Goal: Complete application form: Complete application form

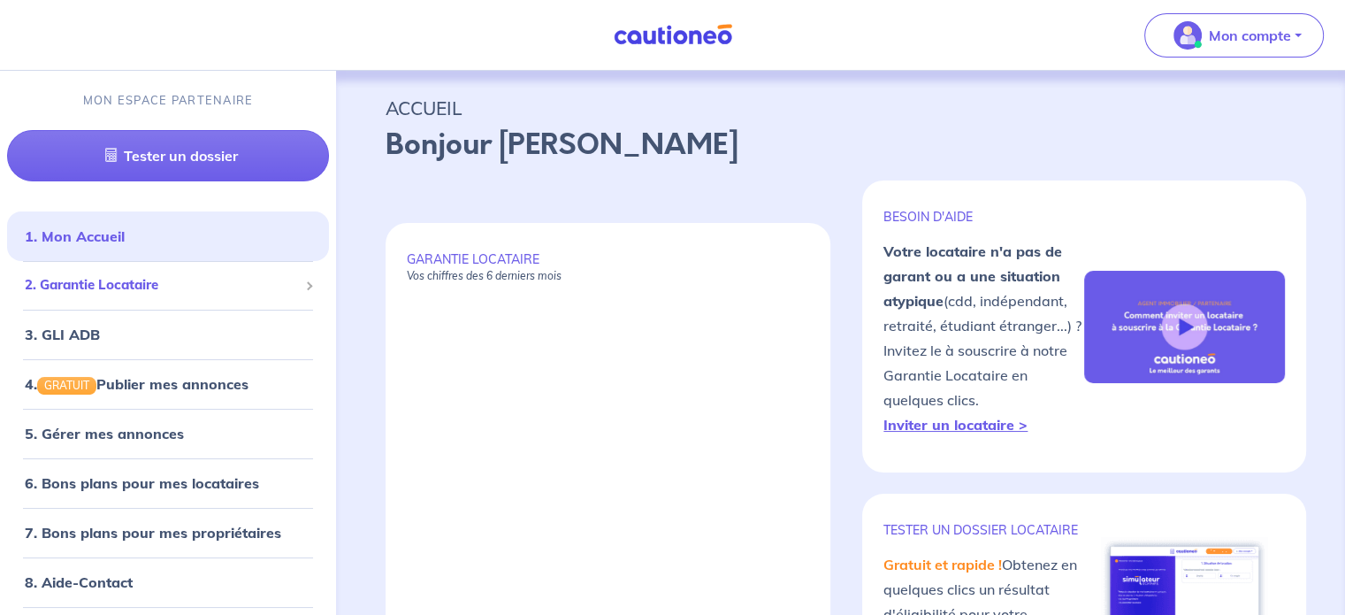
click at [172, 286] on span "2. Garantie Locataire" at bounding box center [161, 285] width 273 height 20
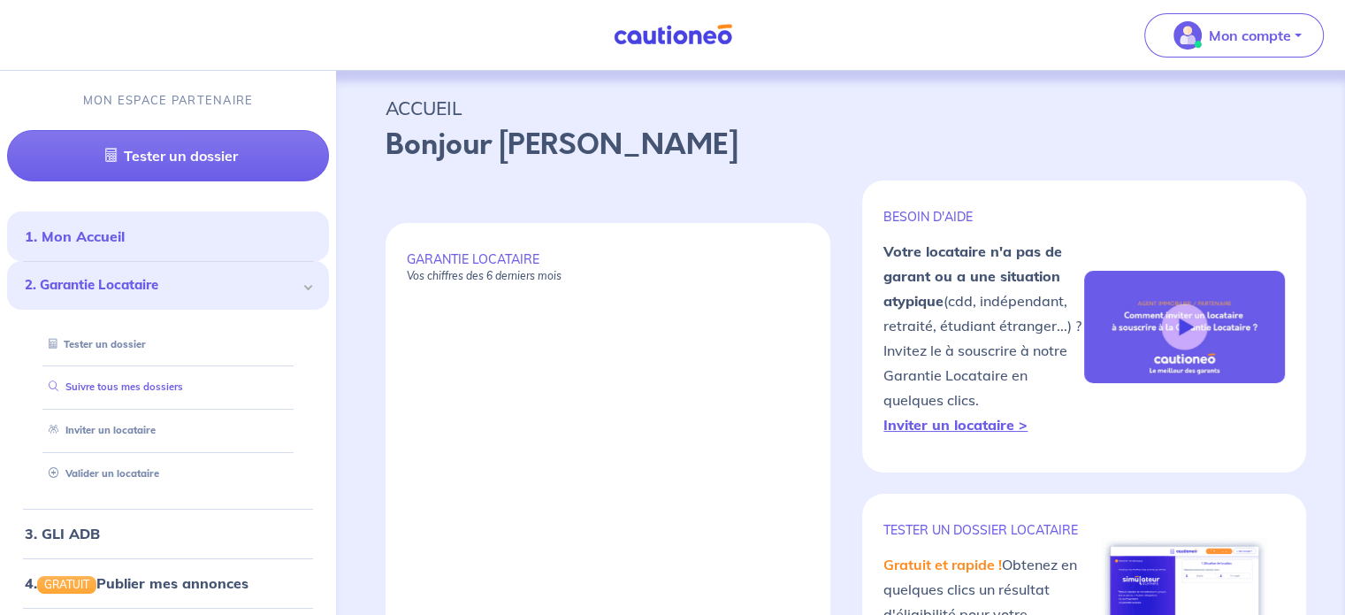
click at [156, 380] on link "Suivre tous mes dossiers" at bounding box center [113, 386] width 142 height 12
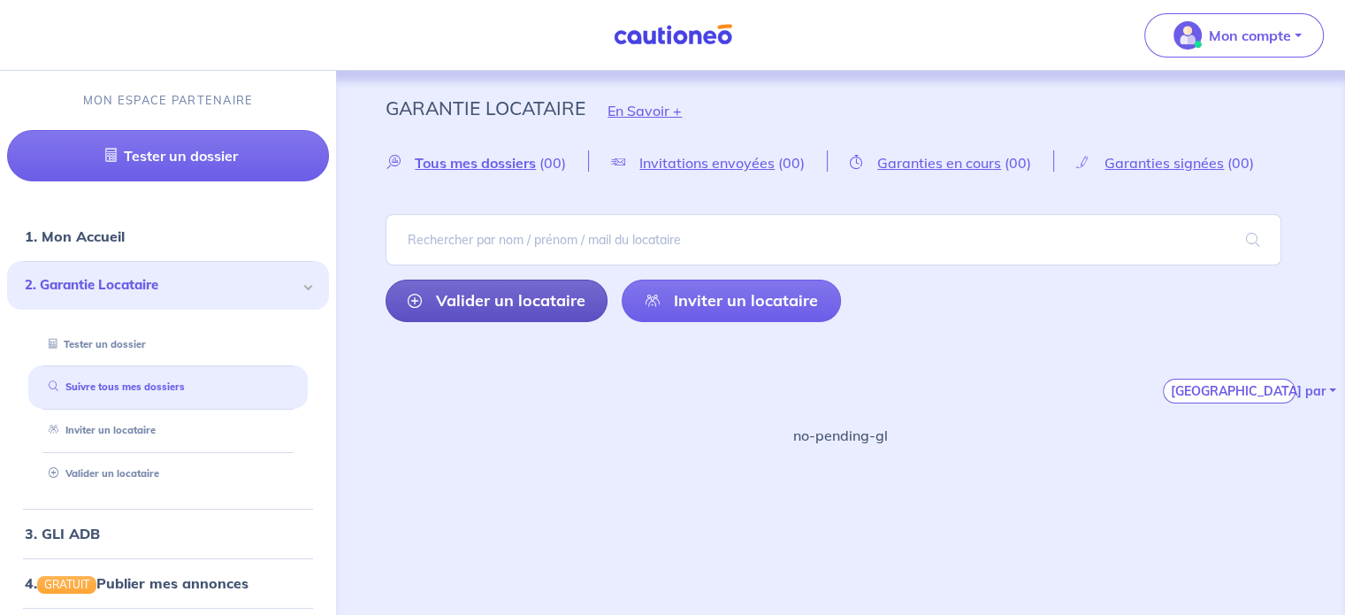
click at [563, 292] on link "Valider un locataire" at bounding box center [497, 301] width 222 height 42
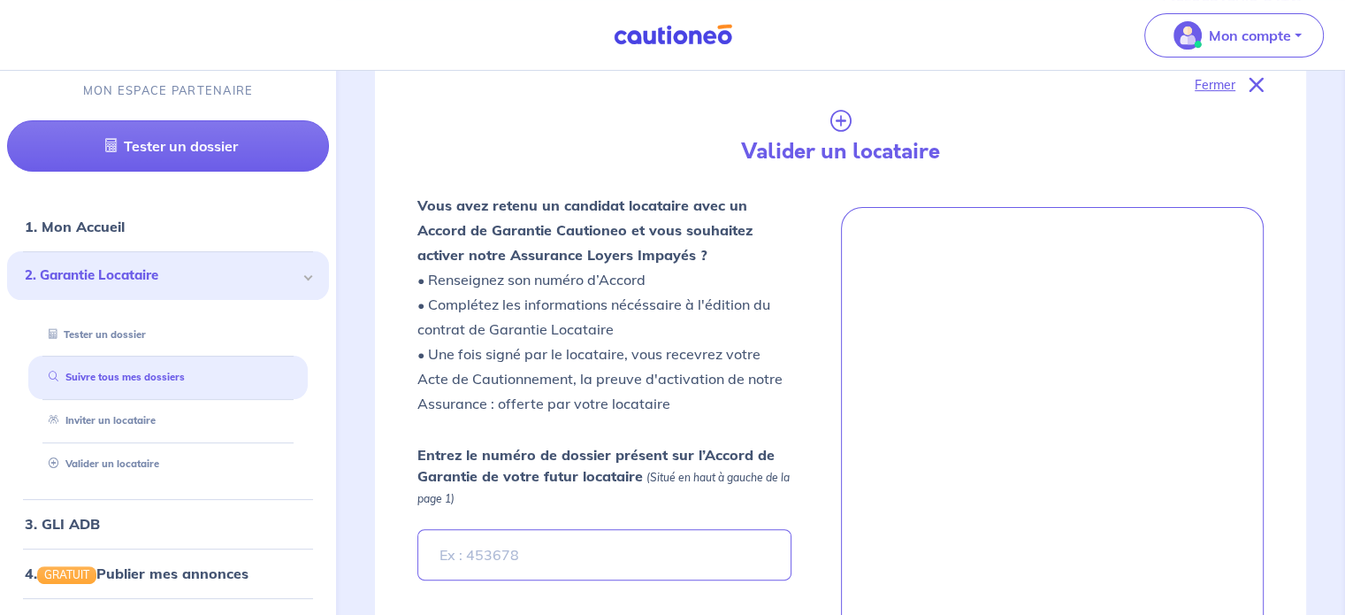
scroll to position [416, 0]
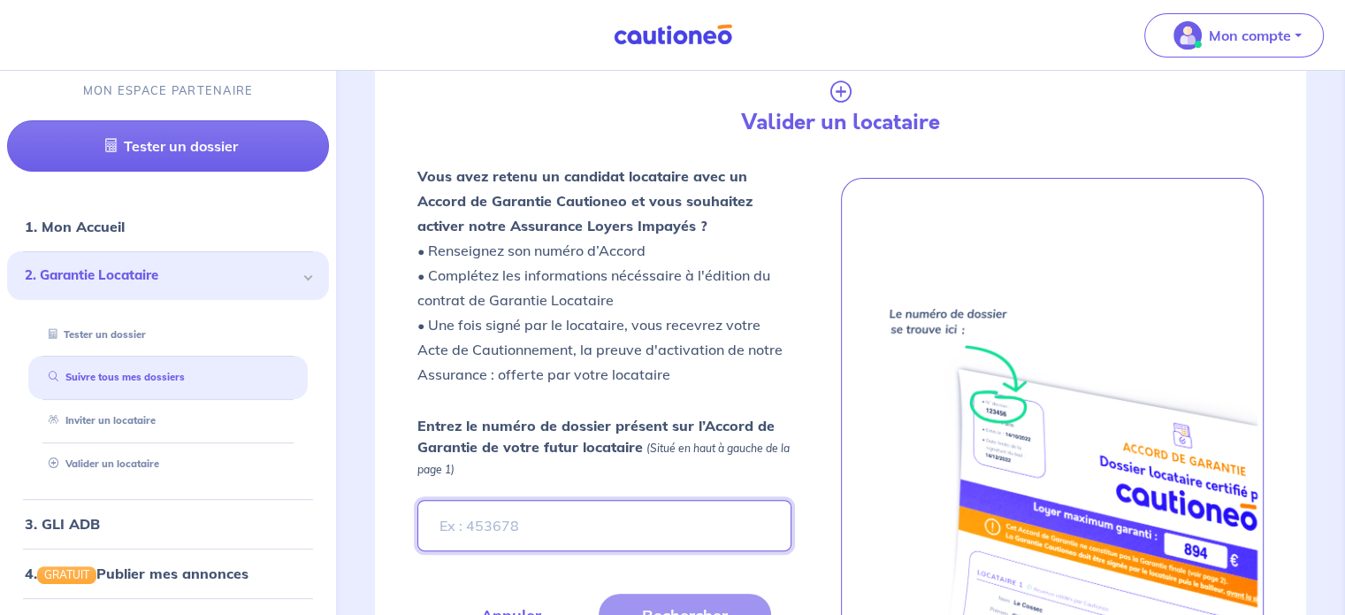
click at [563, 543] on input "Entrez le numéro de dossier présent sur l’Accord de Garantie de votre futur loc…" at bounding box center [604, 525] width 373 height 51
paste input "c5a69012-773b-4422-a496-28f92150da76"
type input "c5a69012-773b-4422-a496-28f92150da76"
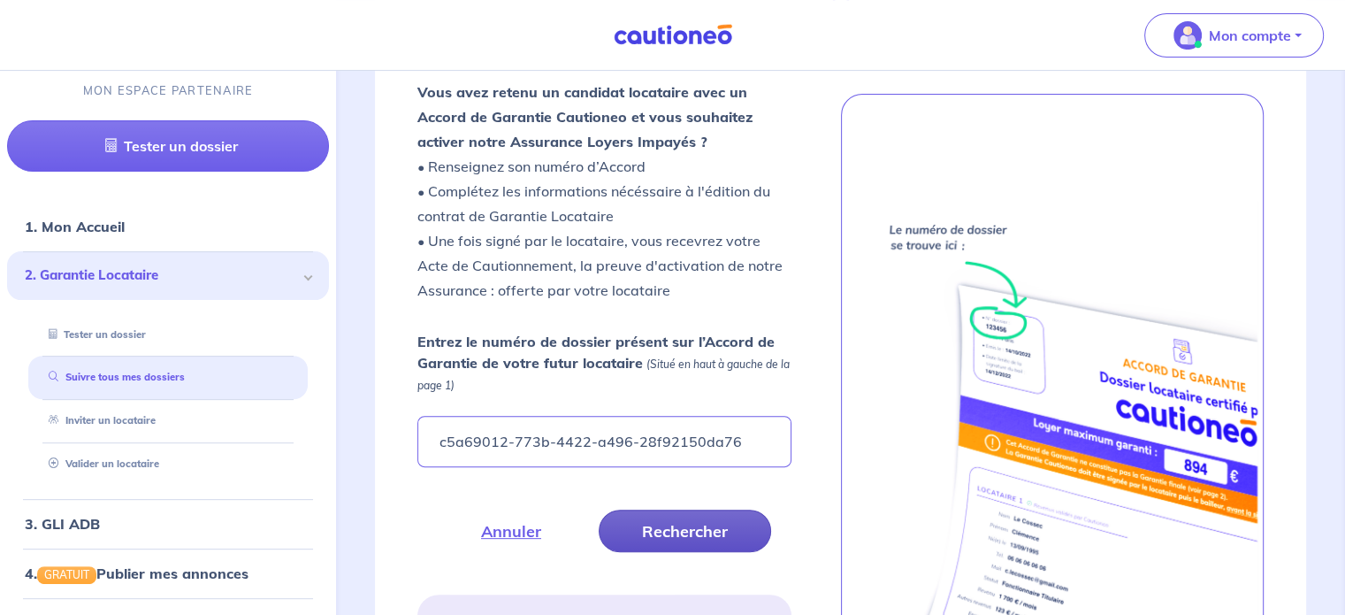
scroll to position [525, 0]
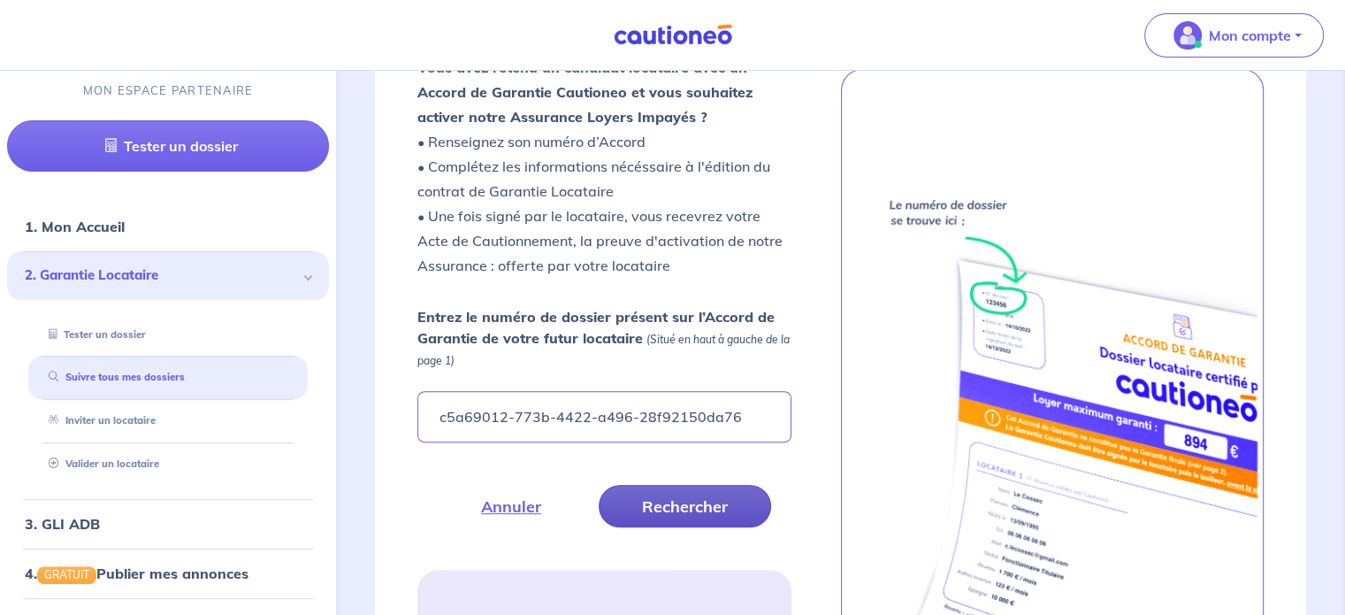
click at [669, 497] on button "Rechercher" at bounding box center [685, 506] width 172 height 42
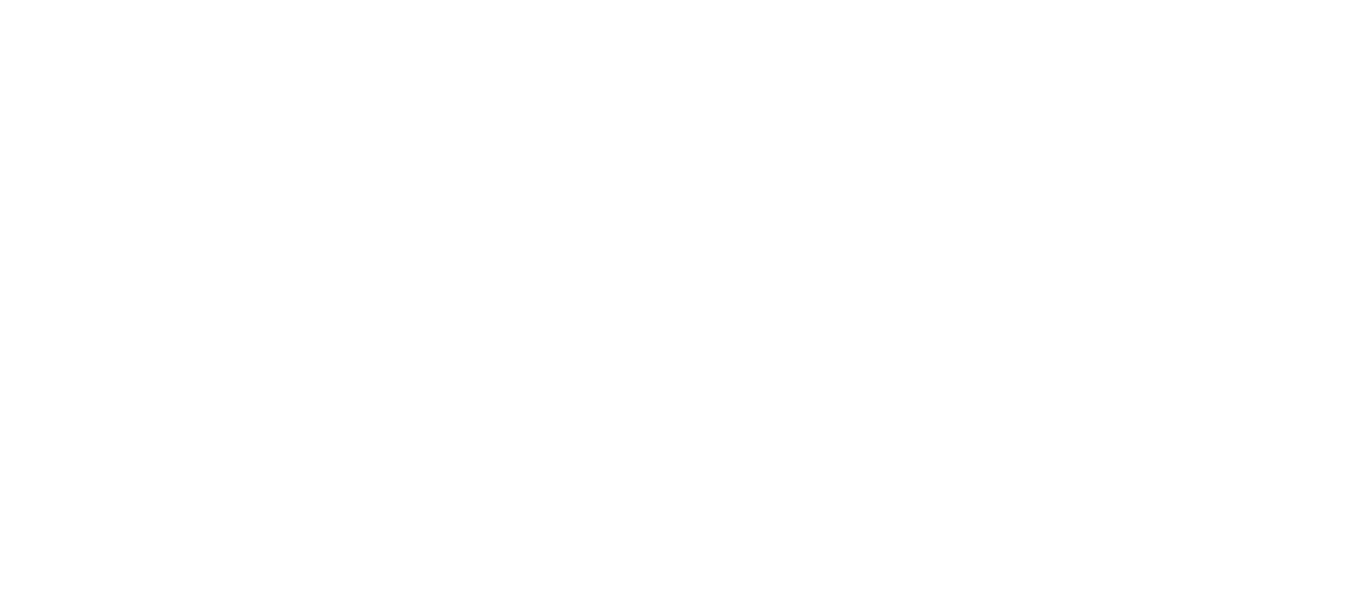
scroll to position [0, 0]
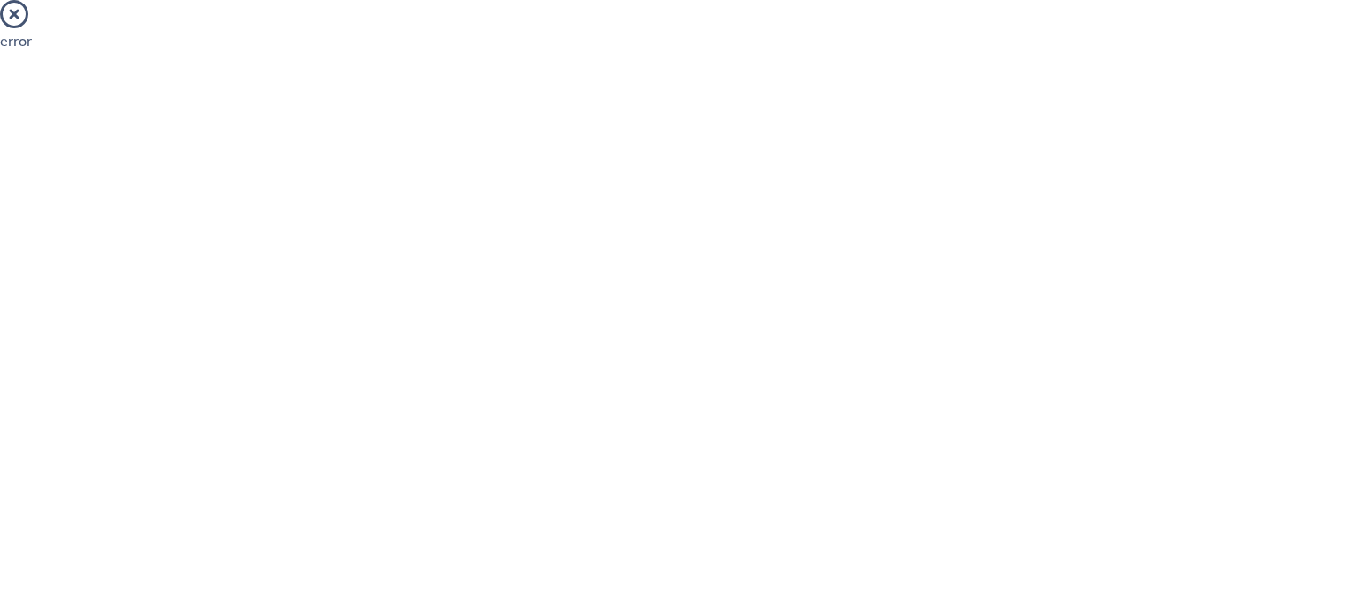
click at [14, 10] on icon at bounding box center [14, 14] width 28 height 28
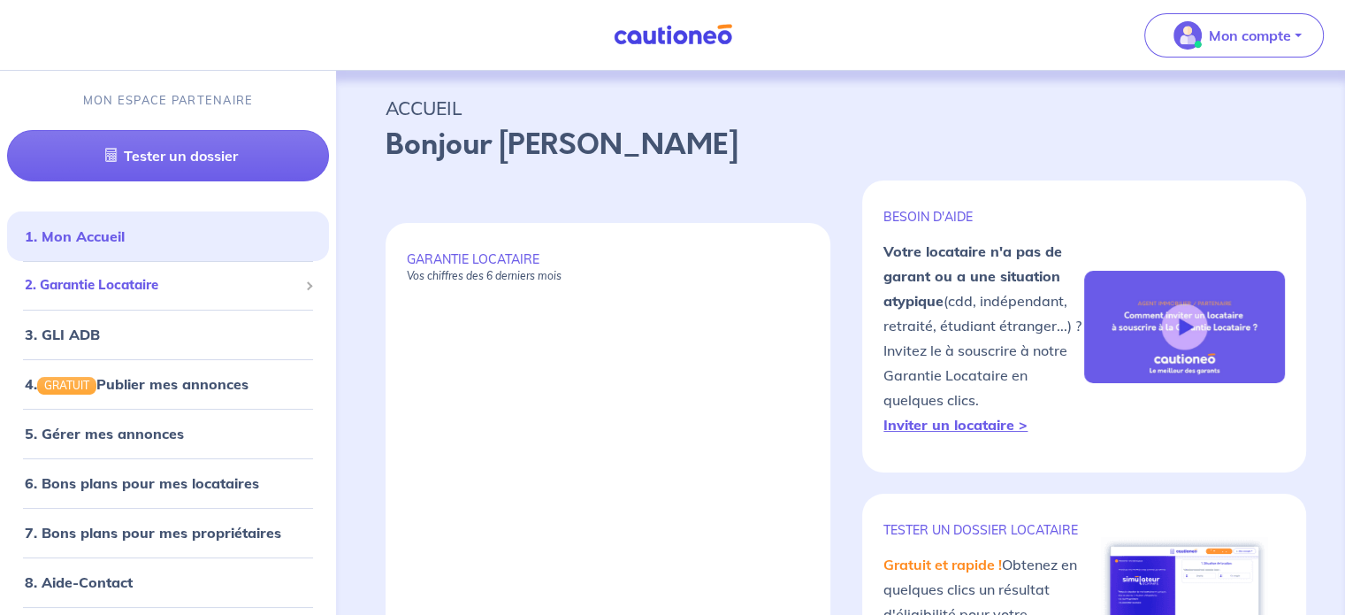
click at [236, 294] on span "2. Garantie Locataire" at bounding box center [161, 285] width 273 height 20
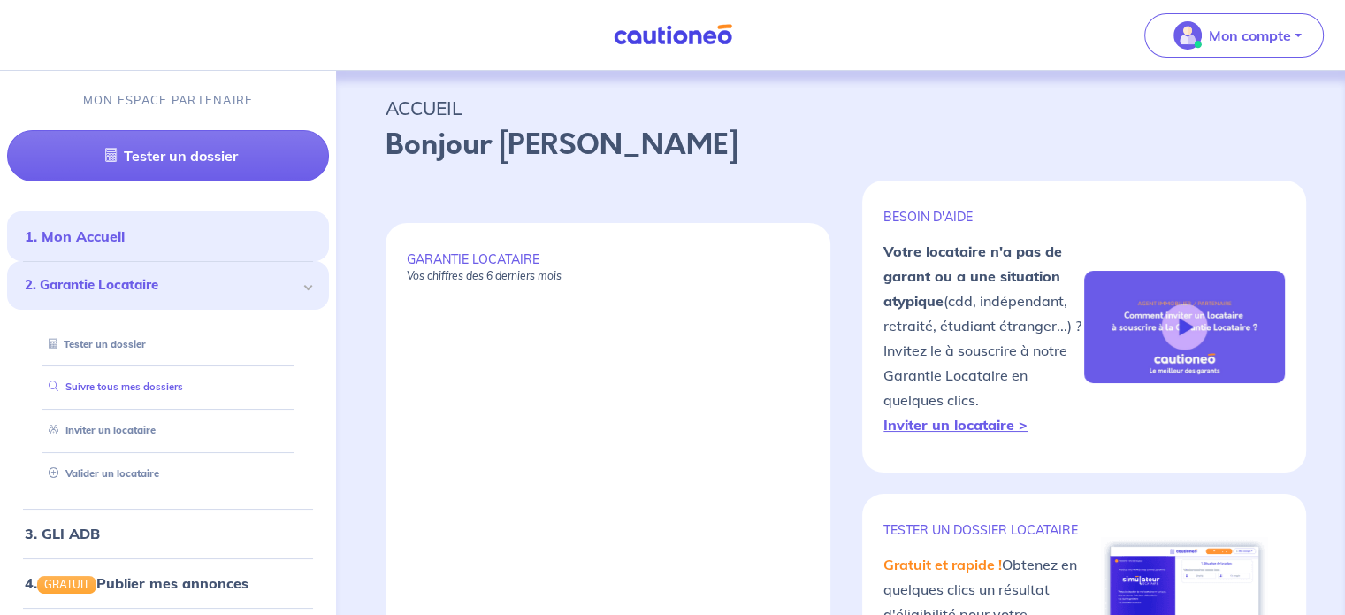
click at [169, 380] on link "Suivre tous mes dossiers" at bounding box center [113, 386] width 142 height 12
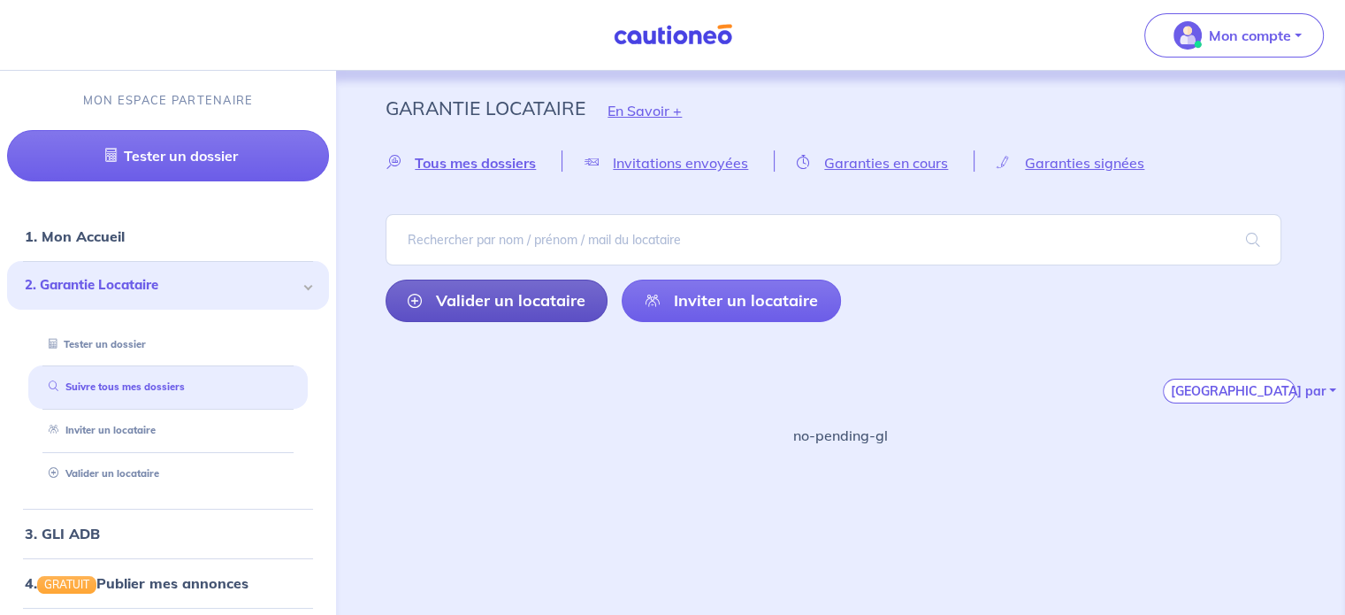
click at [533, 303] on link "Valider un locataire" at bounding box center [497, 301] width 222 height 42
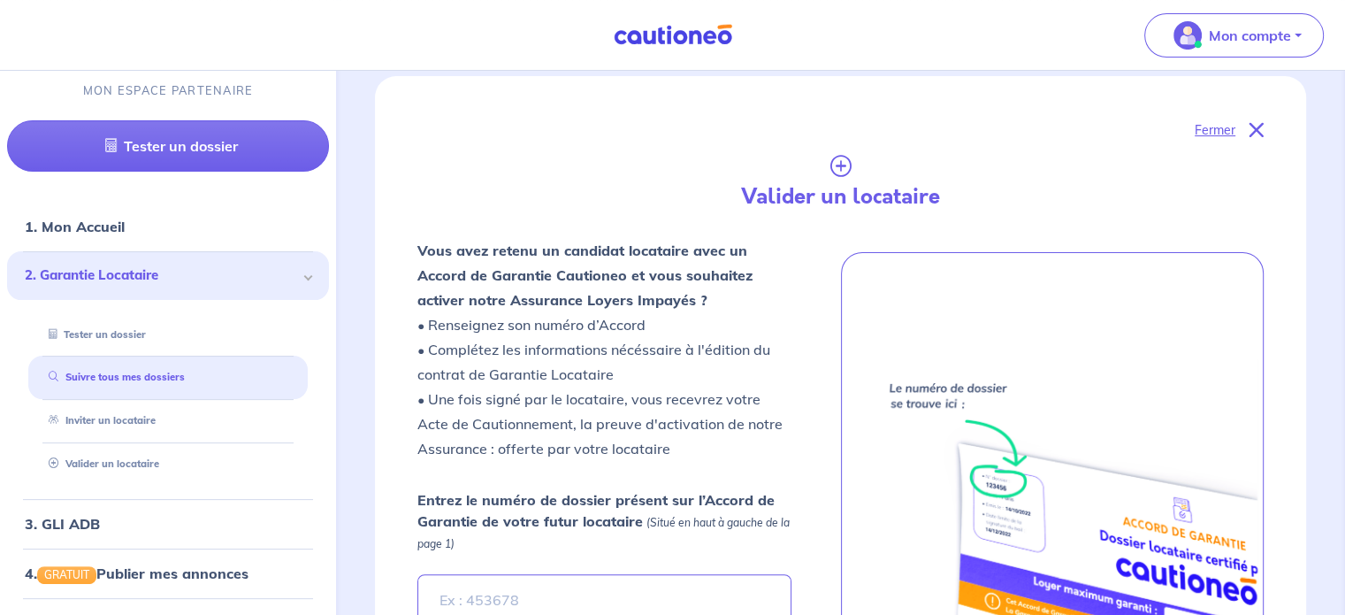
scroll to position [416, 0]
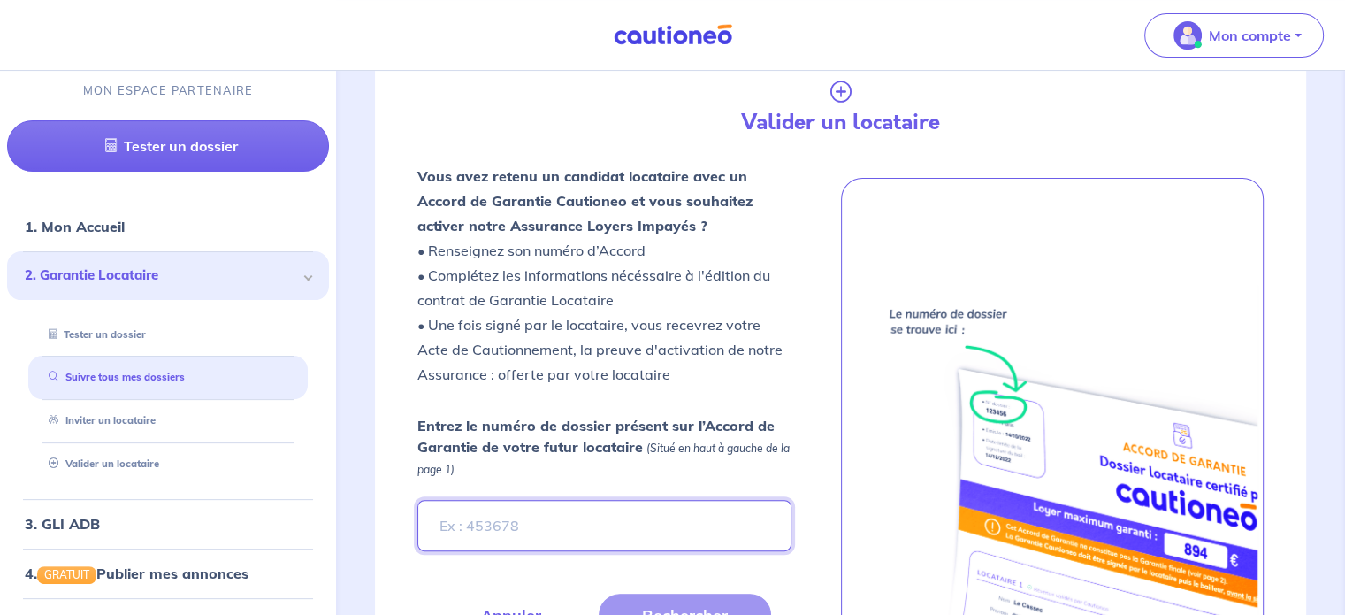
click at [648, 530] on input "Entrez le numéro de dossier présent sur l’Accord de Garantie de votre futur loc…" at bounding box center [604, 525] width 373 height 51
paste input "U76pyH"
type input "U76pyH"
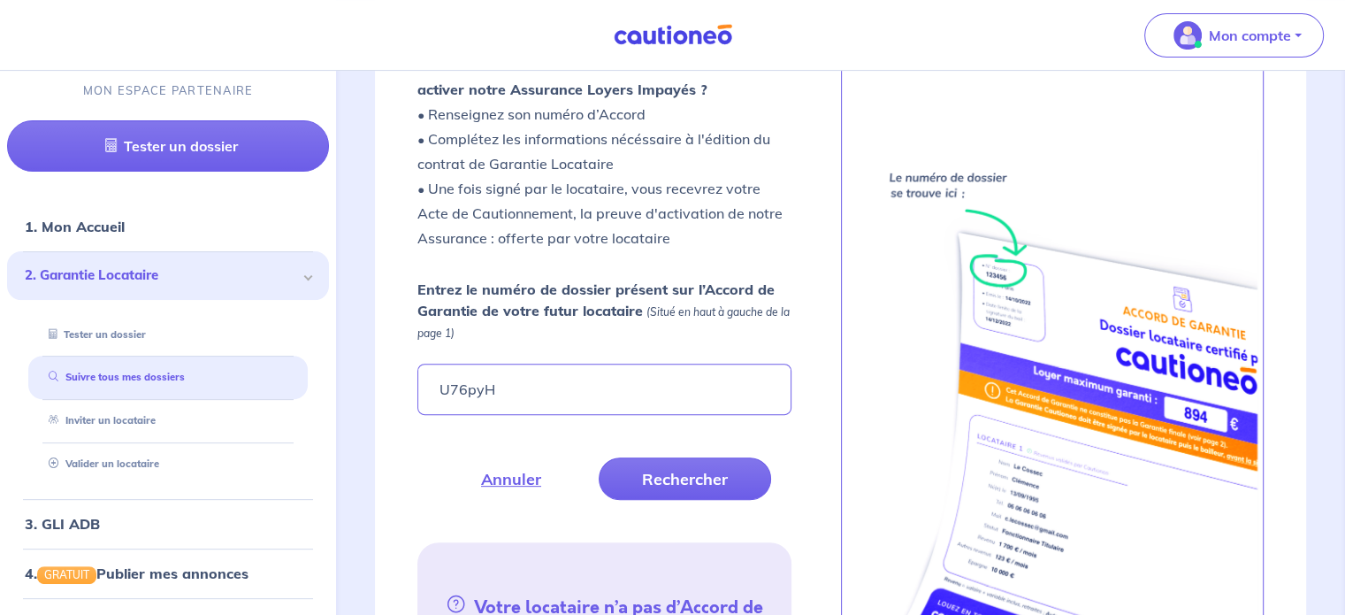
scroll to position [563, 0]
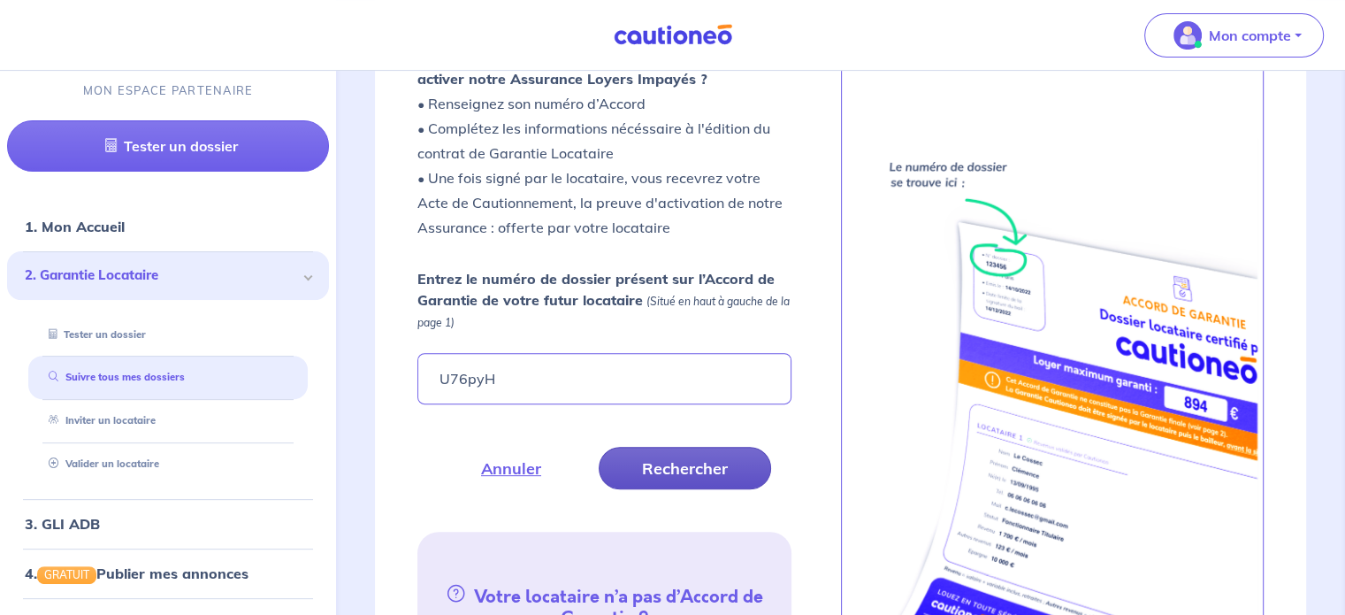
click at [708, 471] on button "Rechercher" at bounding box center [685, 468] width 172 height 42
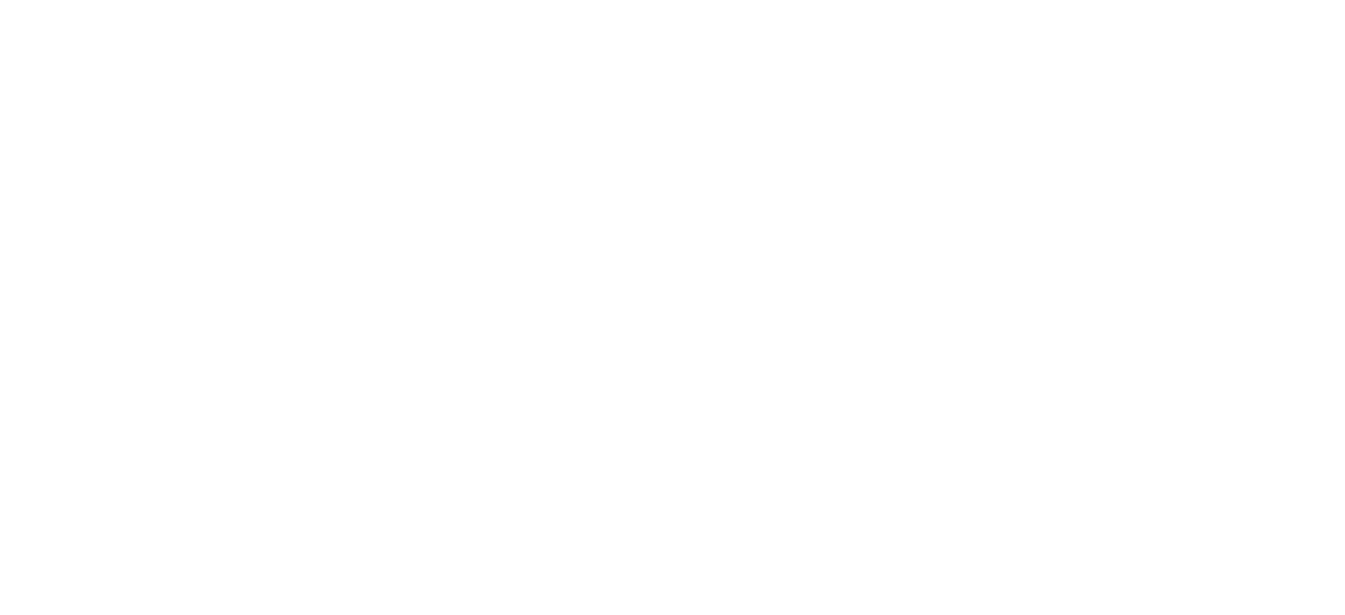
scroll to position [0, 0]
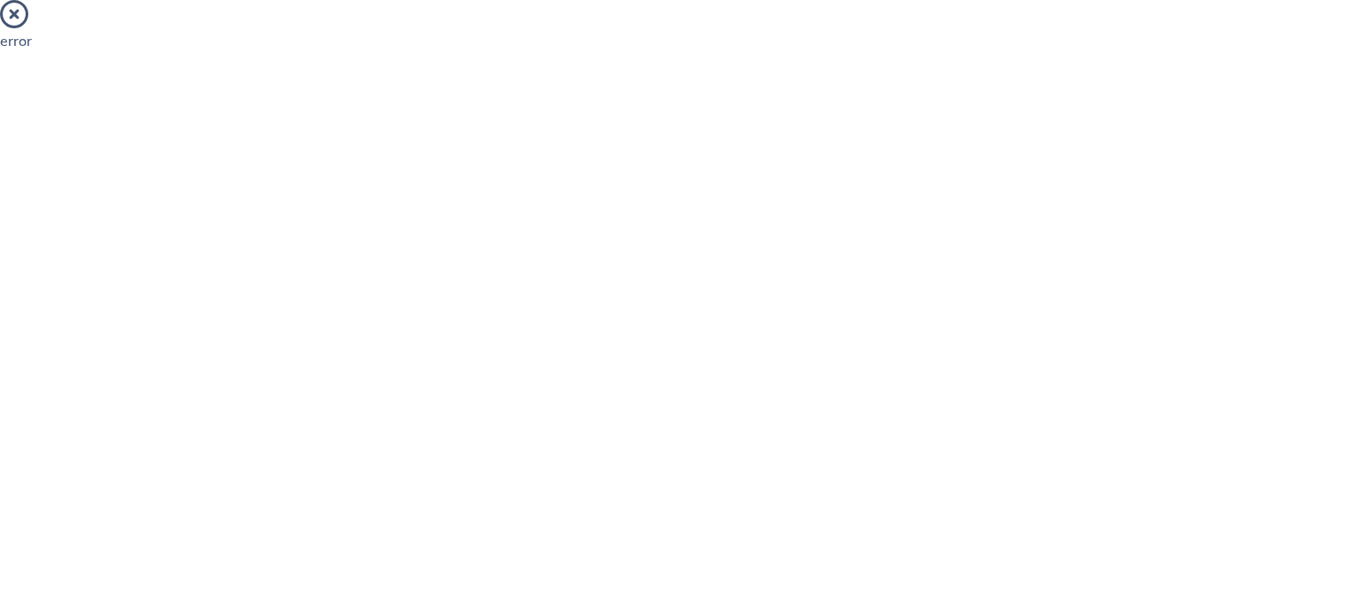
click at [17, 19] on icon at bounding box center [14, 14] width 28 height 28
click at [11, 19] on icon at bounding box center [14, 14] width 28 height 28
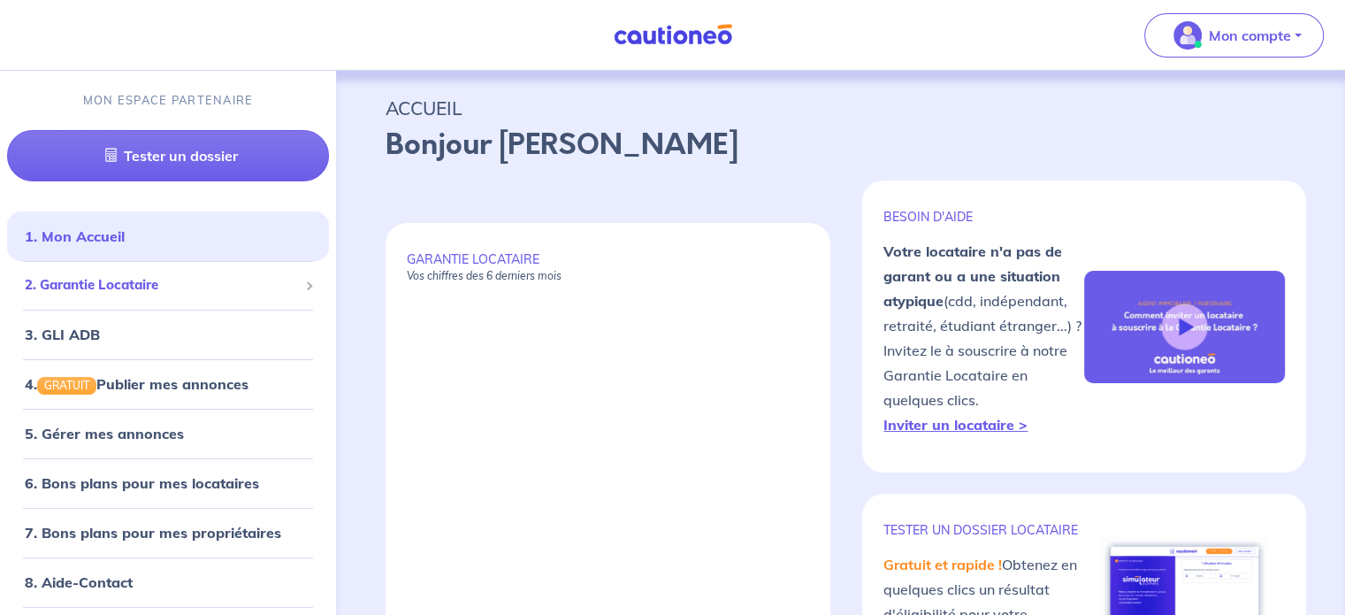
click at [215, 286] on span "2. Garantie Locataire" at bounding box center [161, 285] width 273 height 20
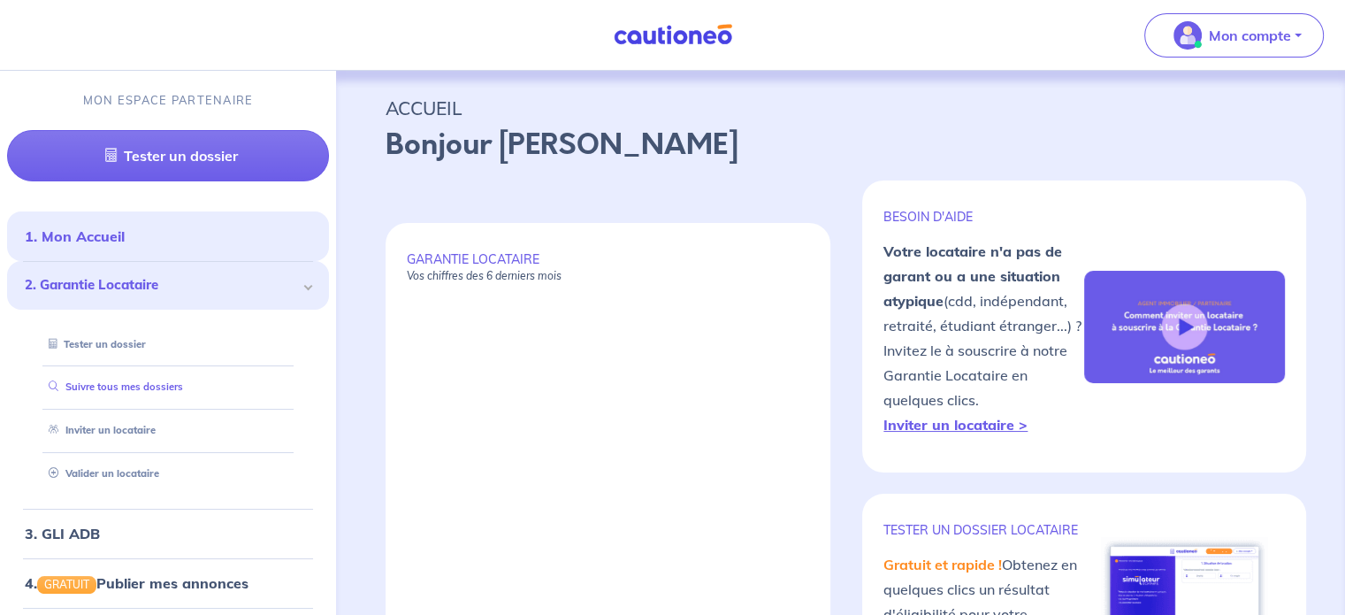
click at [145, 387] on link "Suivre tous mes dossiers" at bounding box center [113, 386] width 142 height 12
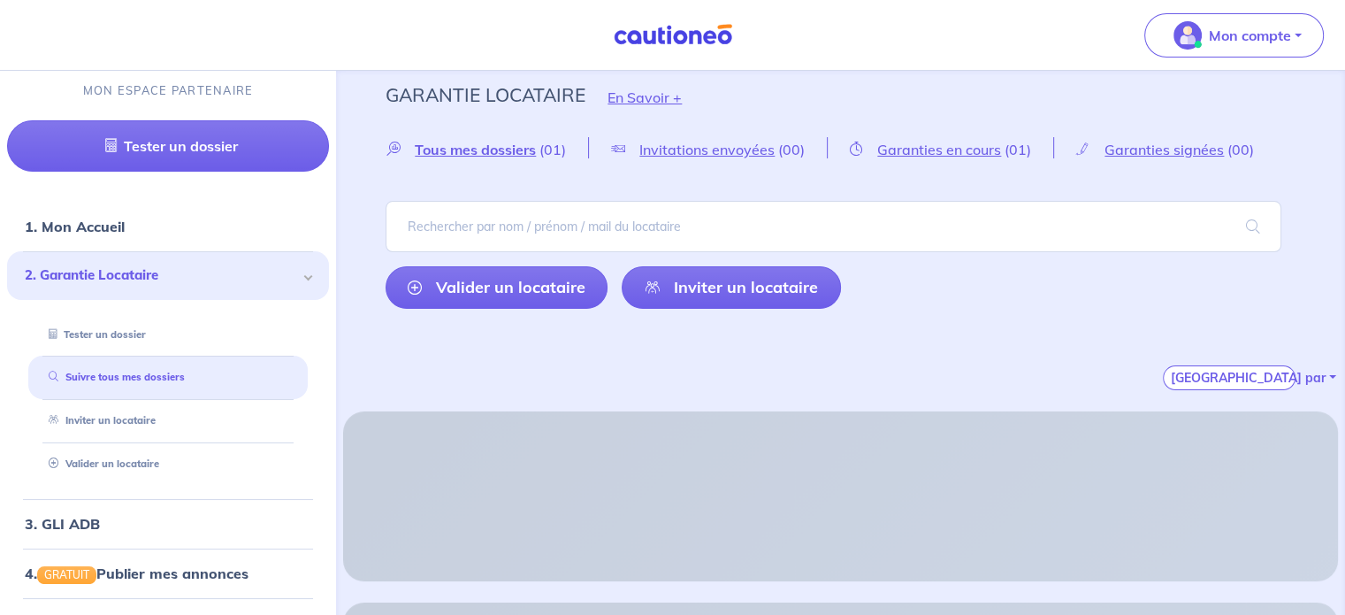
scroll to position [14, 0]
click at [531, 151] on span "Tous mes dossiers" at bounding box center [475, 149] width 121 height 18
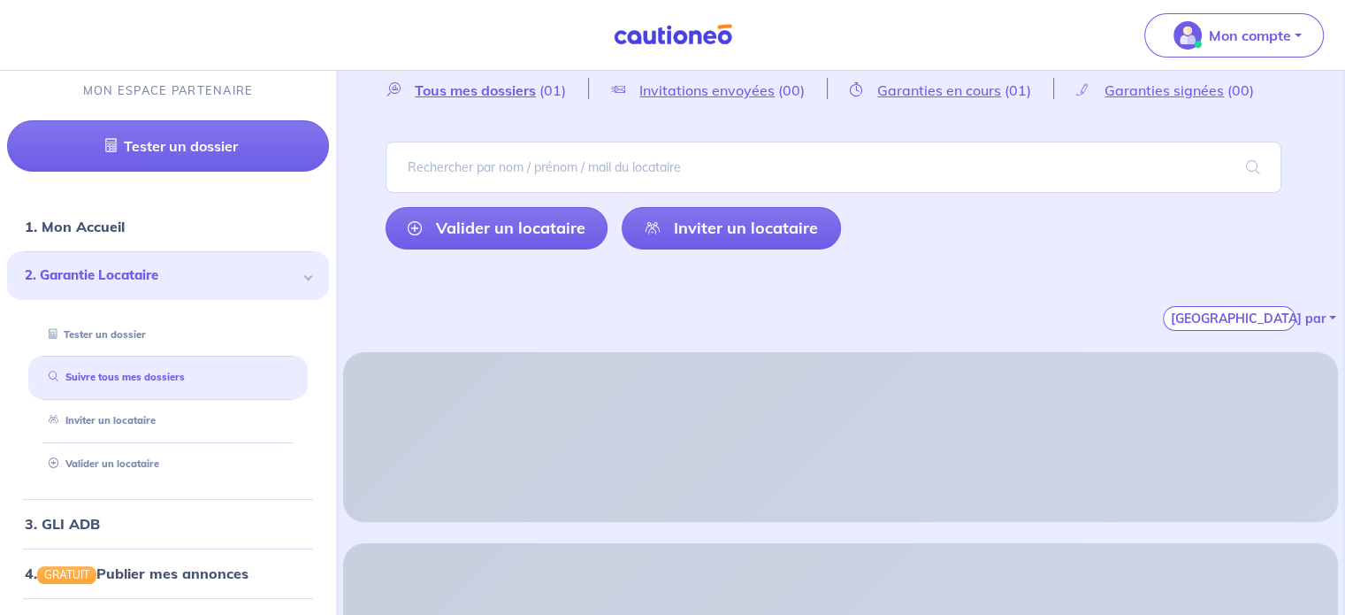
scroll to position [16, 0]
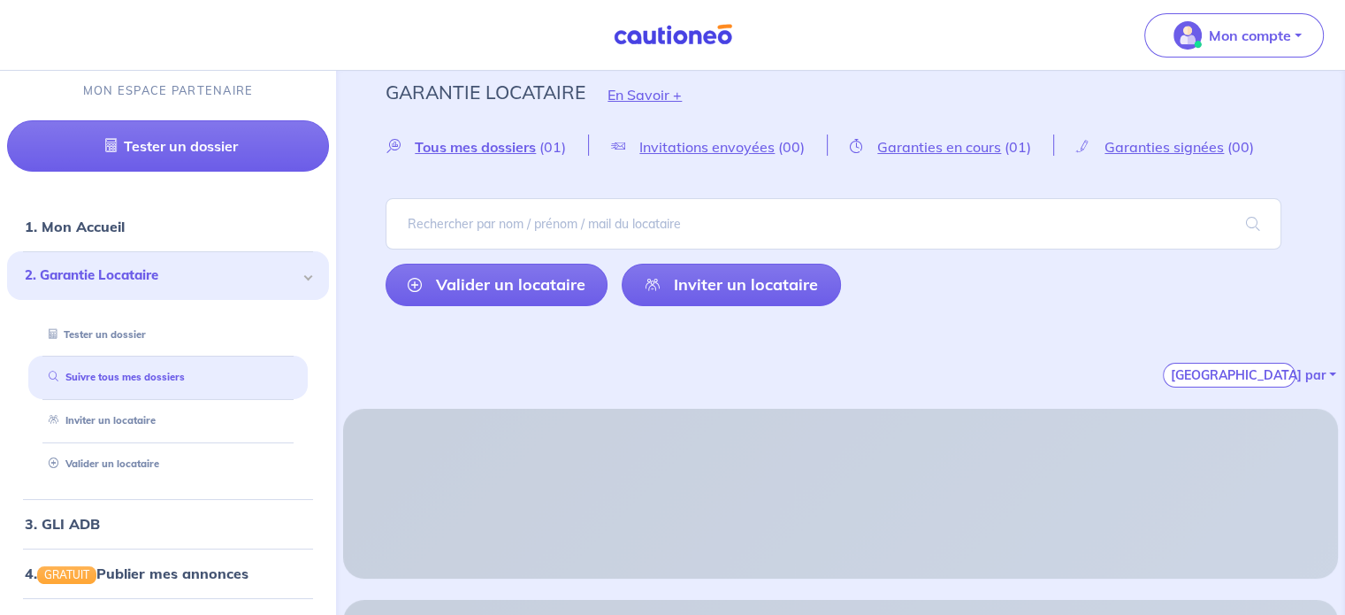
click at [1015, 357] on div "Trier par" at bounding box center [841, 353] width 910 height 67
click at [453, 278] on link "Valider un locataire" at bounding box center [497, 285] width 222 height 42
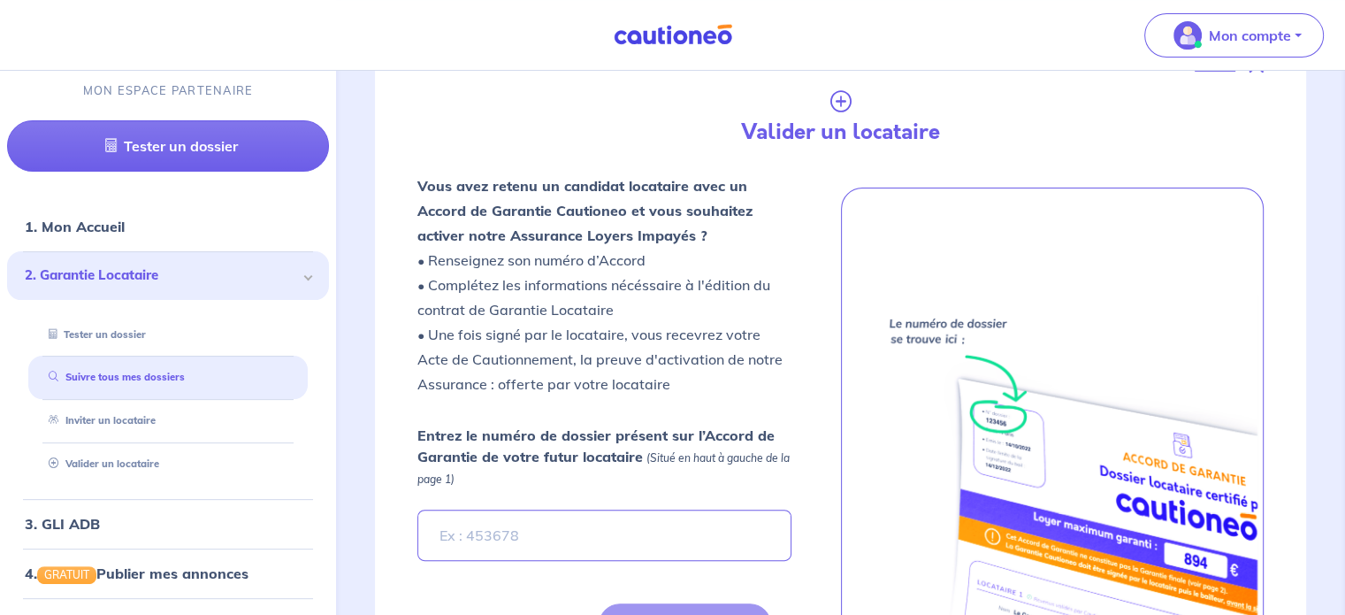
scroll to position [416, 0]
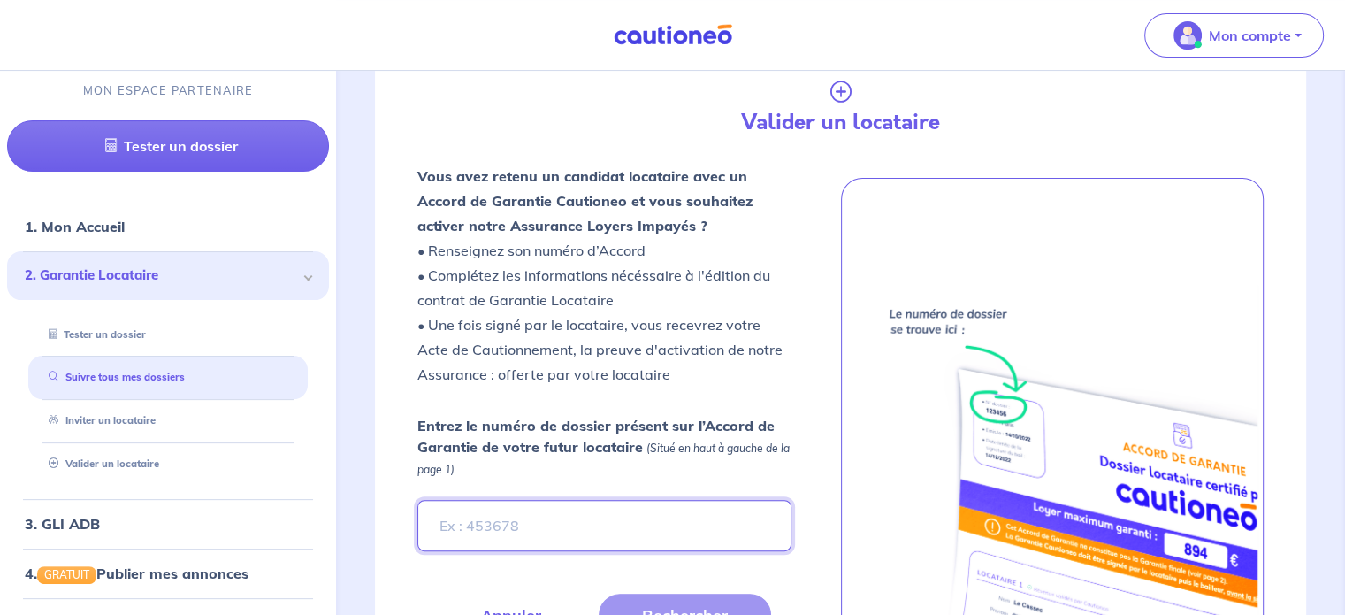
click at [725, 533] on input "Entrez le numéro de dossier présent sur l’Accord de Garantie de votre futur loc…" at bounding box center [604, 525] width 373 height 51
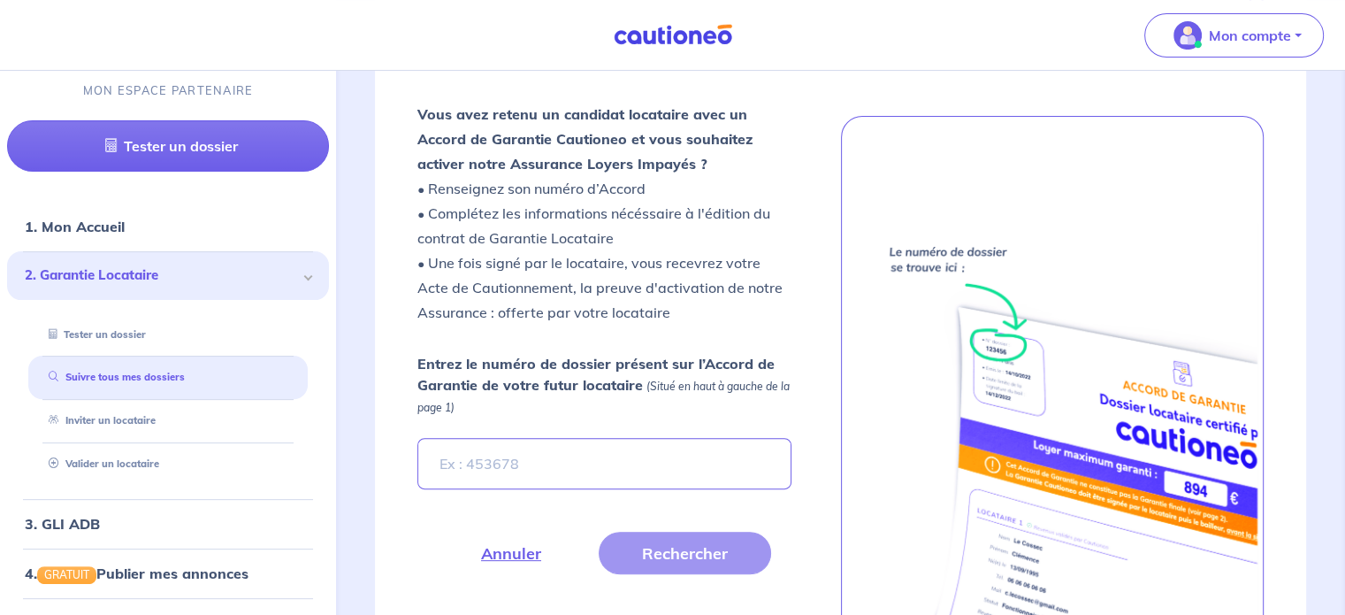
scroll to position [479, 0]
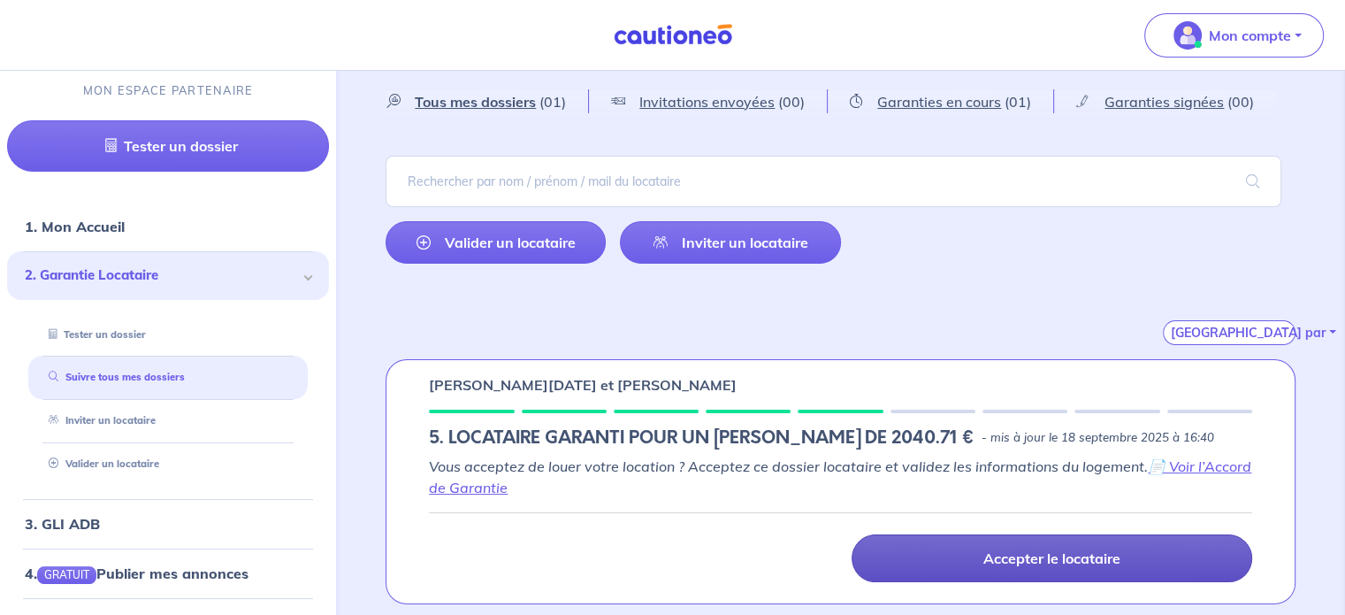
click at [921, 558] on link "Accepter le locataire" at bounding box center [1052, 558] width 401 height 48
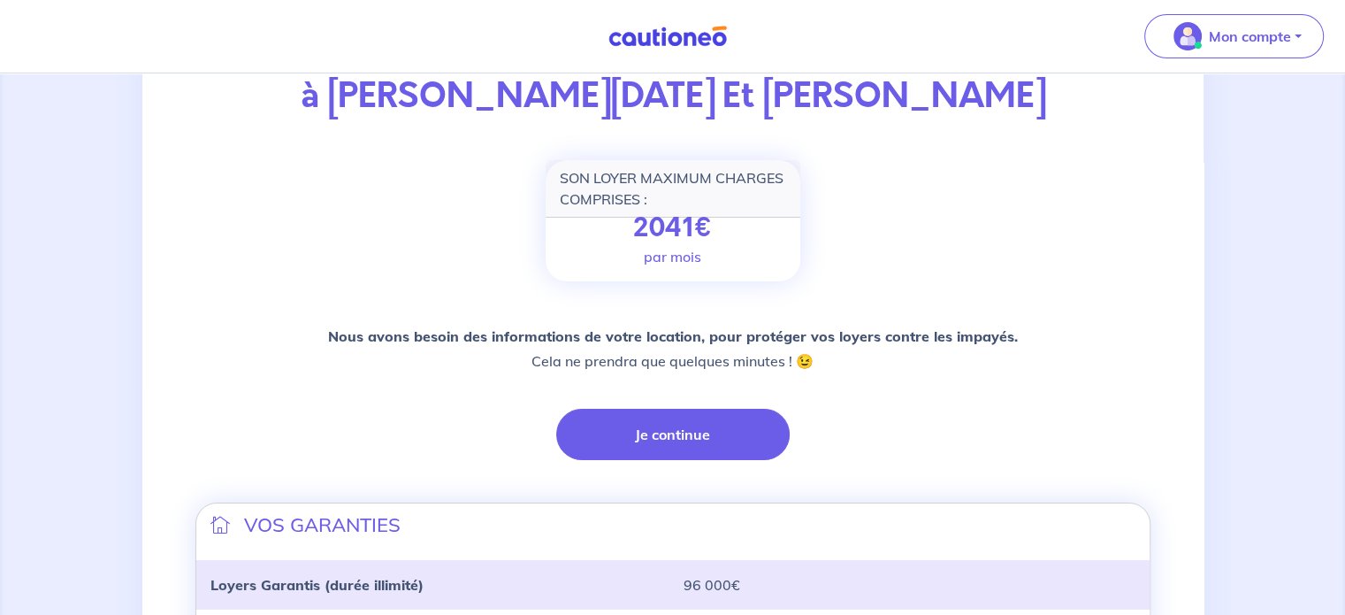
scroll to position [188, 0]
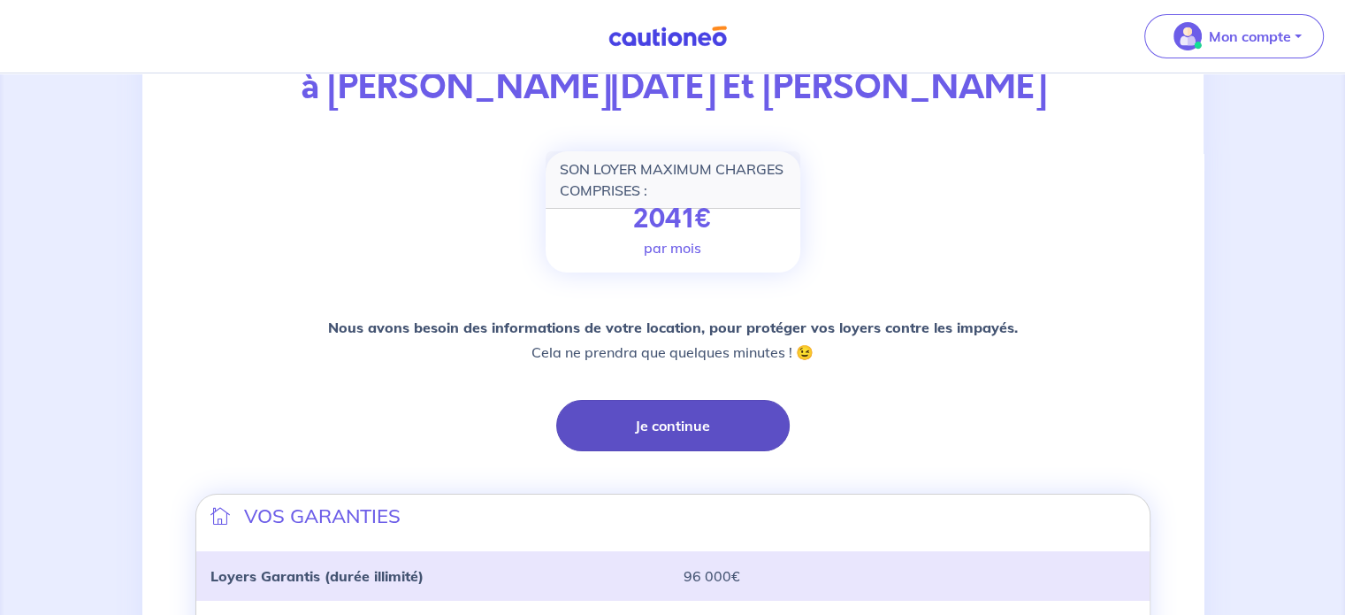
click at [714, 406] on button "Je continue" at bounding box center [673, 425] width 234 height 51
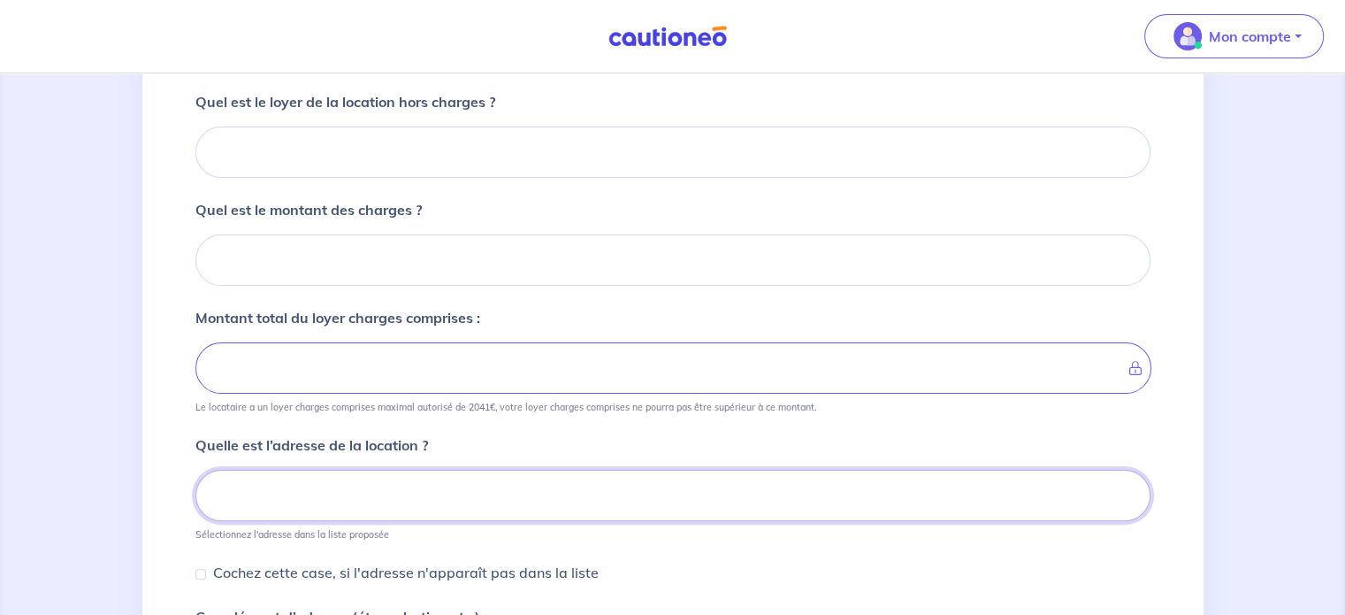
scroll to position [333, 0]
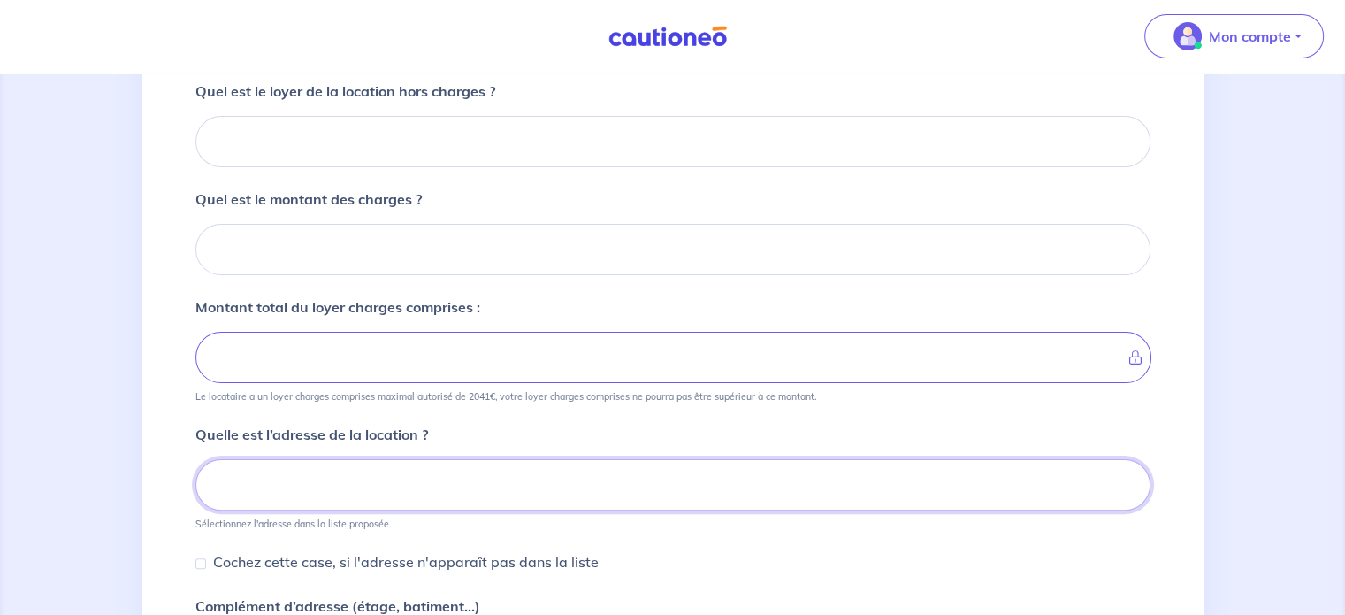
click at [425, 469] on input at bounding box center [672, 484] width 955 height 51
paste input "[STREET_ADDRESS]"
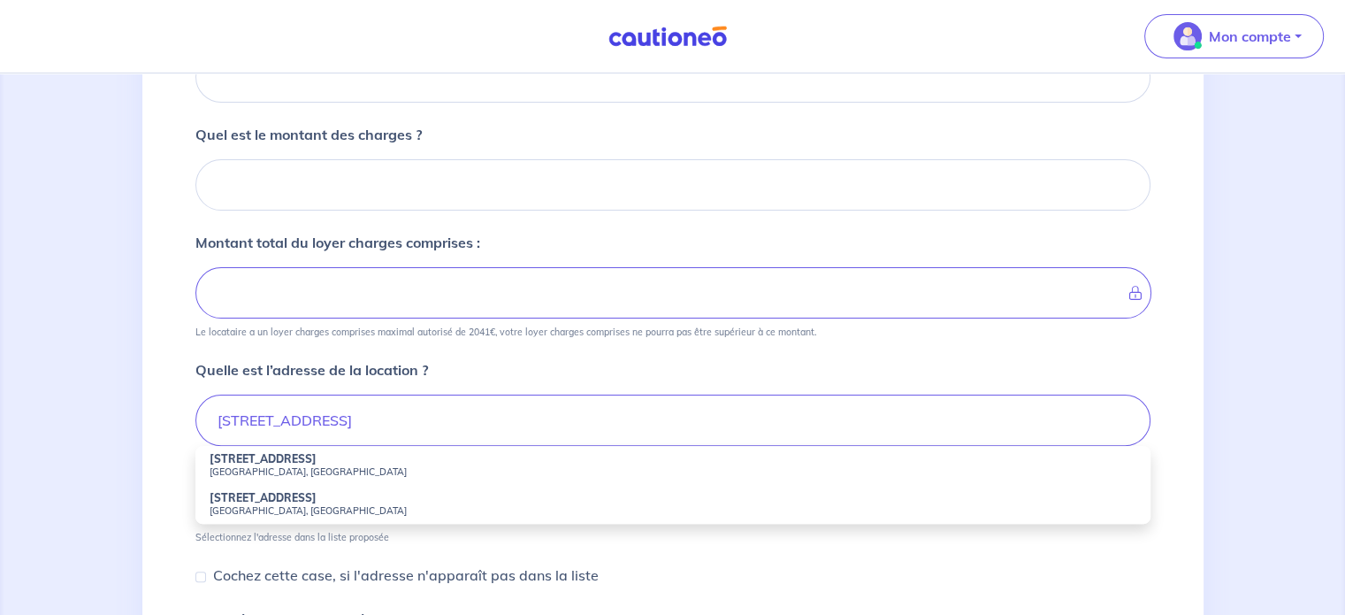
click at [425, 485] on li "[STREET_ADDRESS]" at bounding box center [672, 504] width 955 height 39
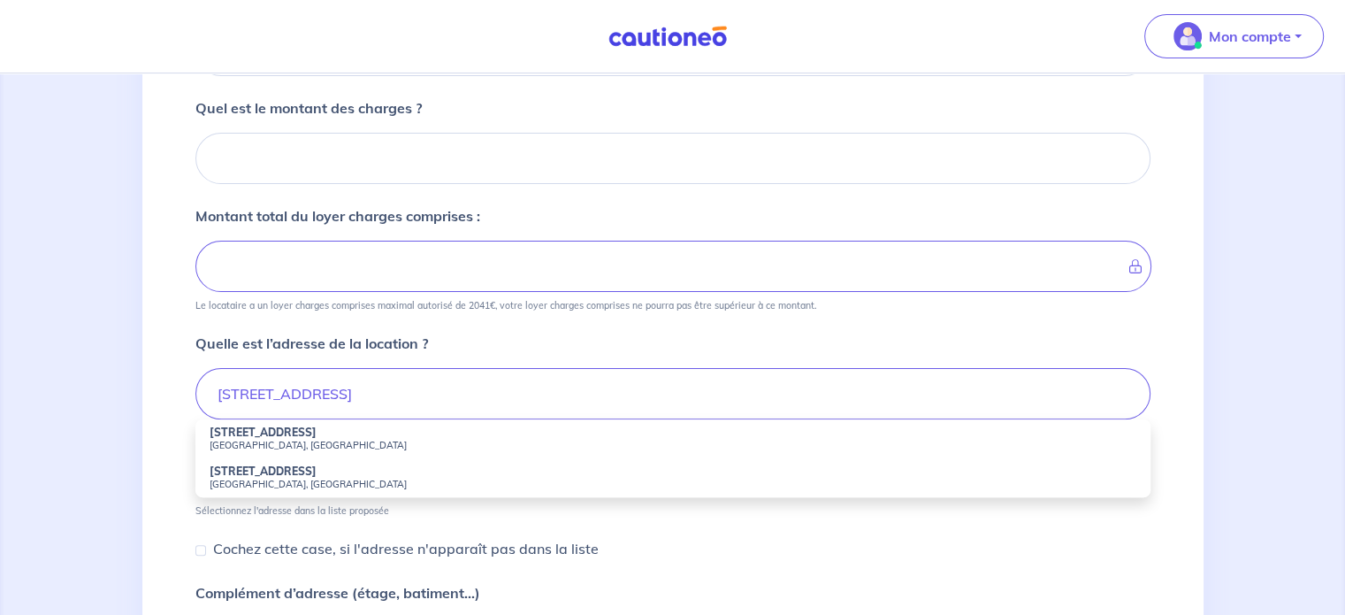
type input "[STREET_ADDRESS]"
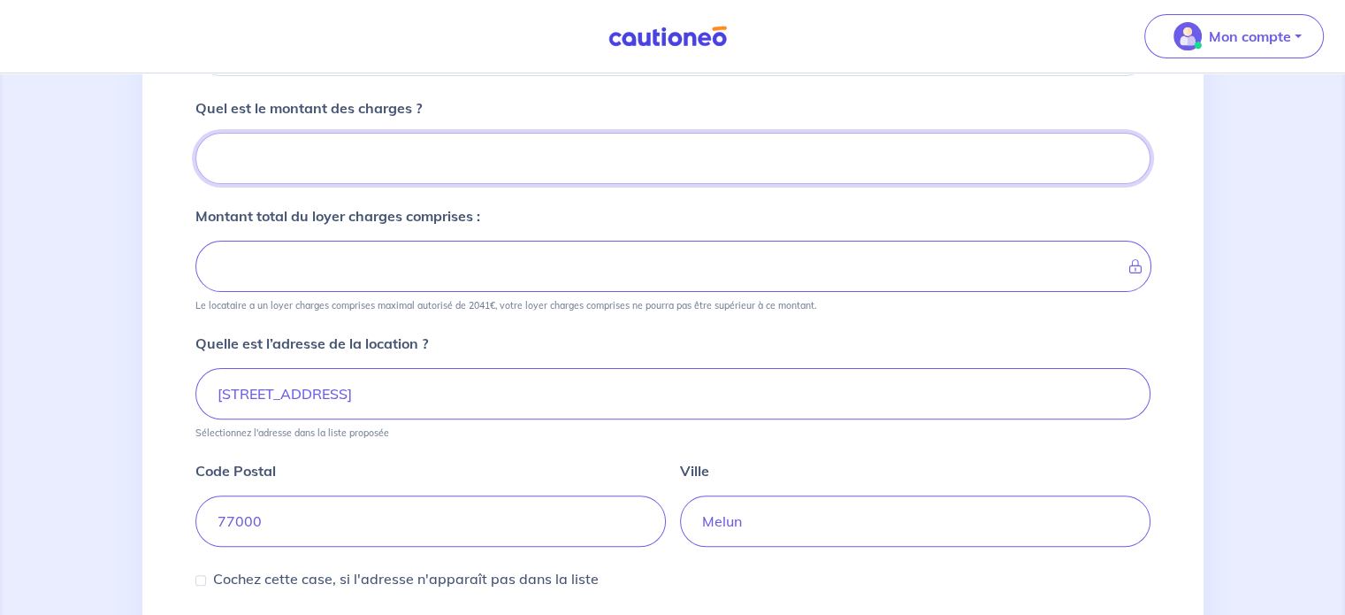
click at [350, 155] on input "Quel est le montant des charges ?" at bounding box center [672, 158] width 955 height 51
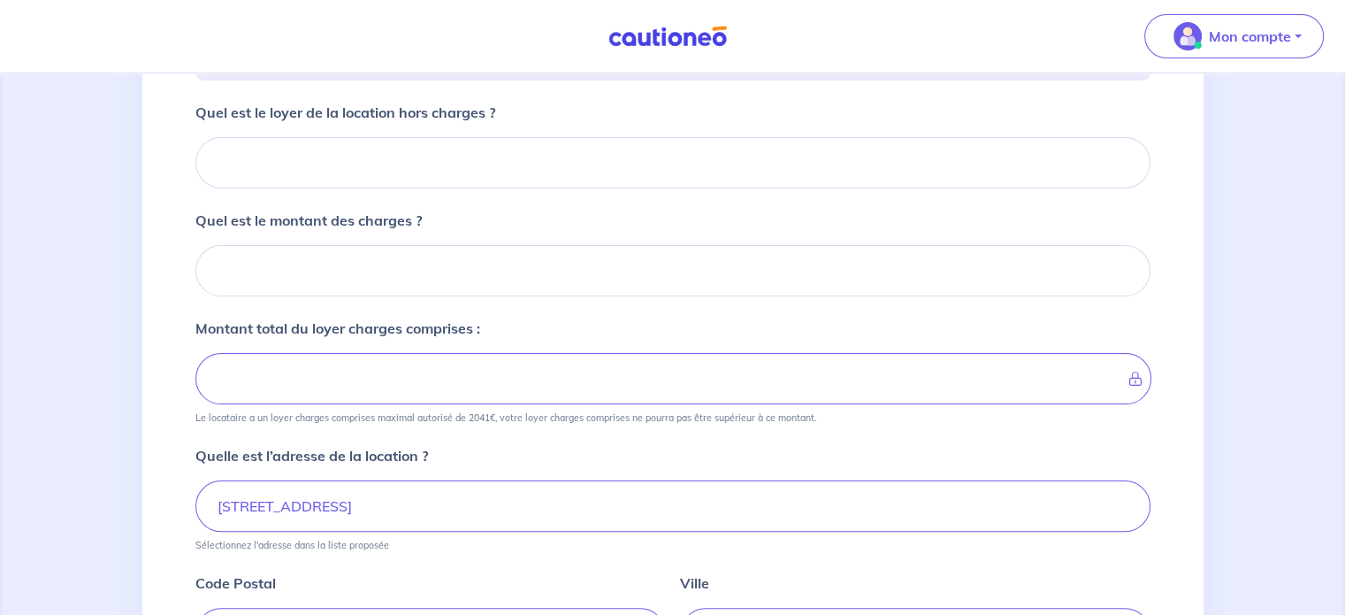
scroll to position [259, 0]
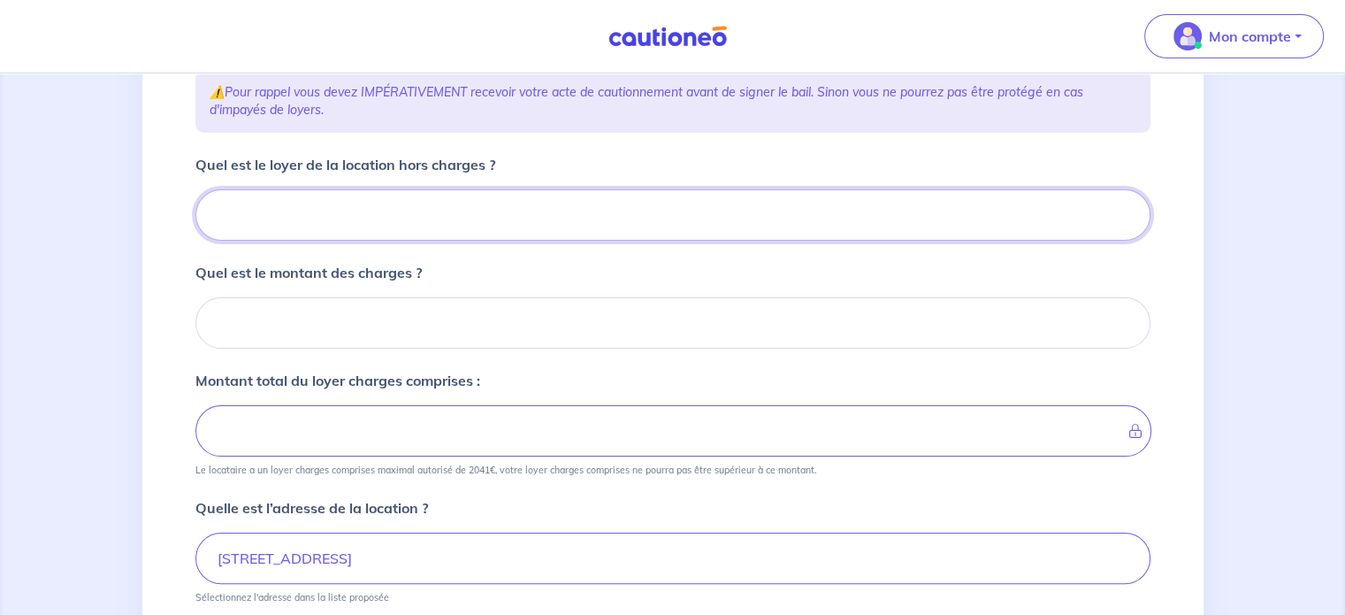
click at [338, 222] on input "Quel est le loyer de la location hors charges ?" at bounding box center [672, 214] width 955 height 51
type input "1"
type input "1000"
type input "10"
type input "11"
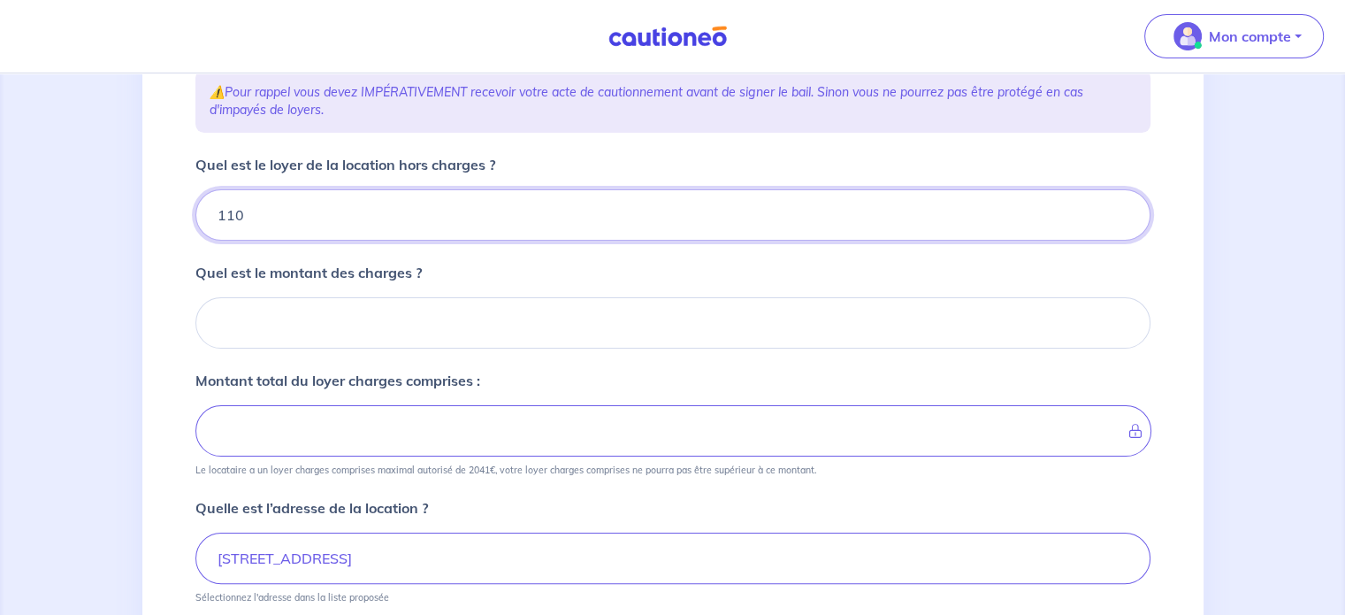
type input "1100"
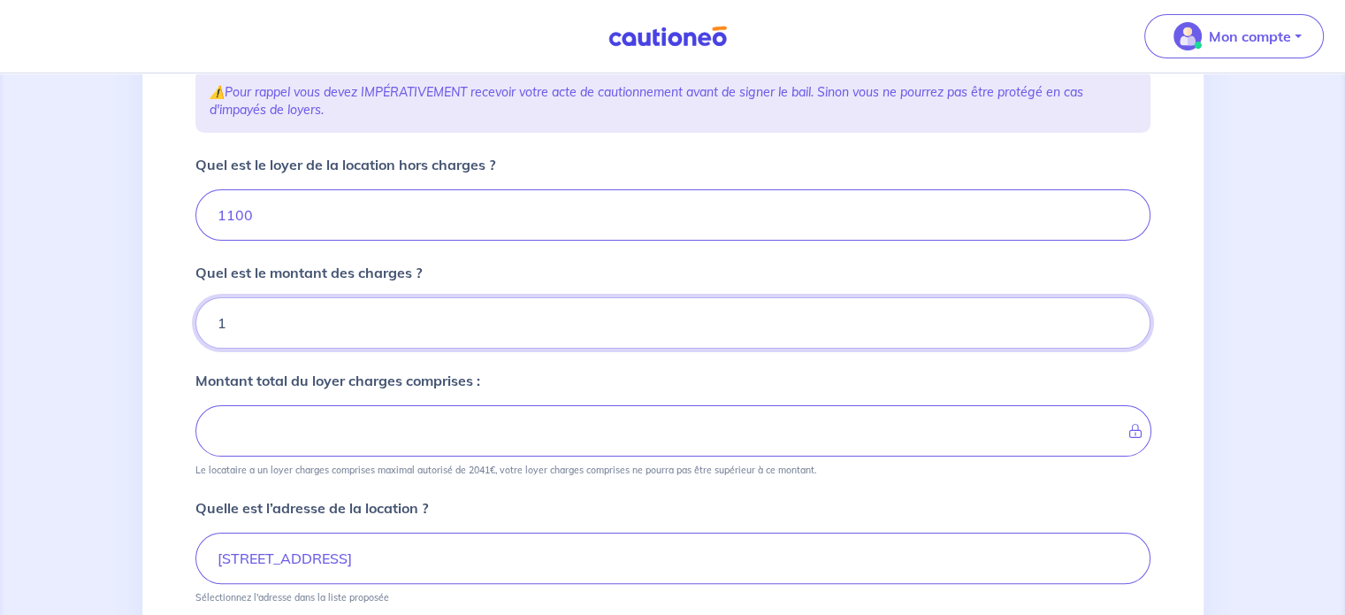
type input "10"
type input "1101"
type input "100"
type input "1200"
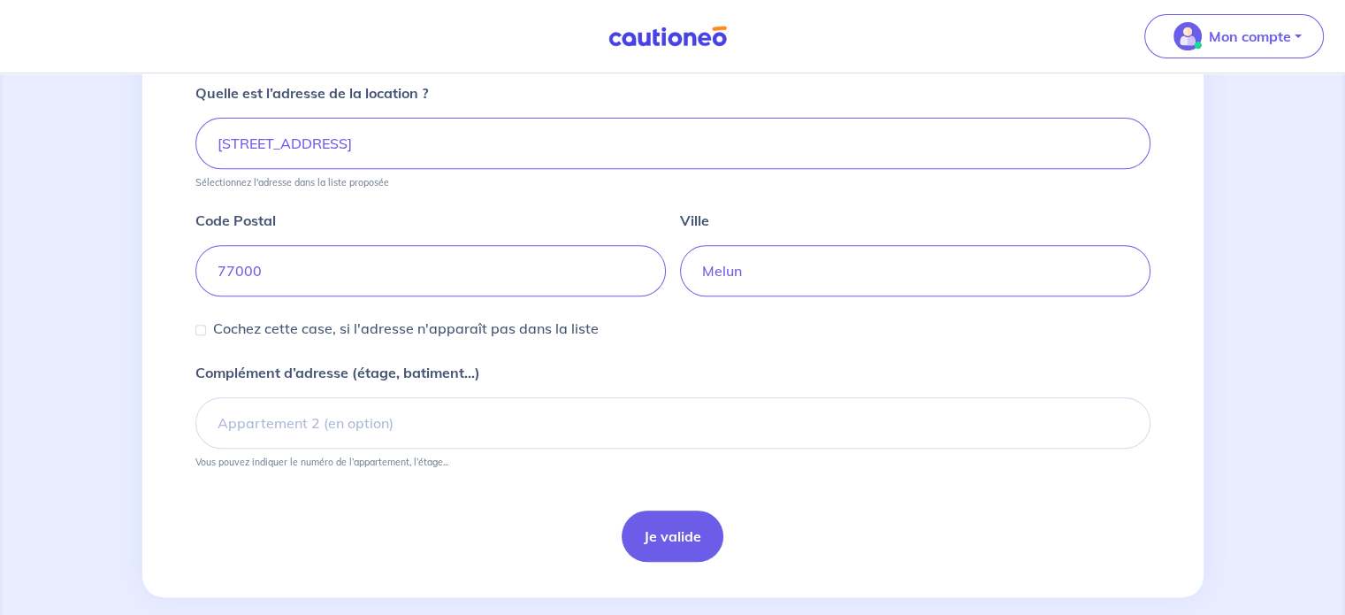
scroll to position [695, 0]
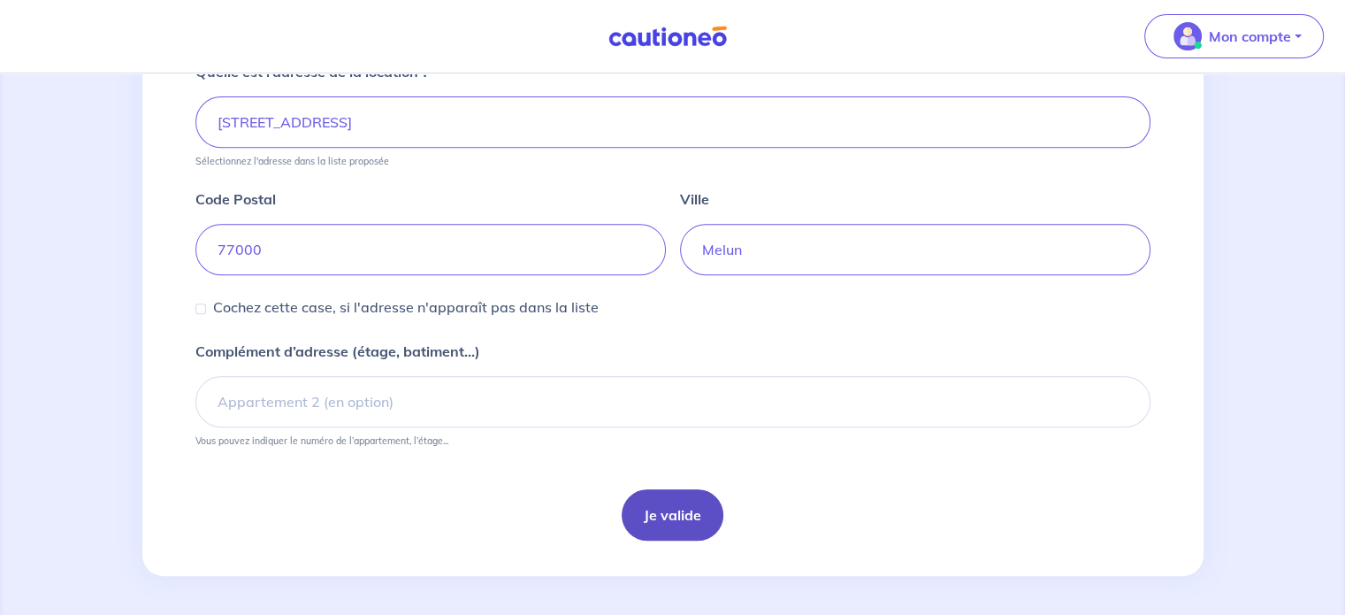
type input "100"
click at [689, 502] on button "Je valide" at bounding box center [673, 514] width 102 height 51
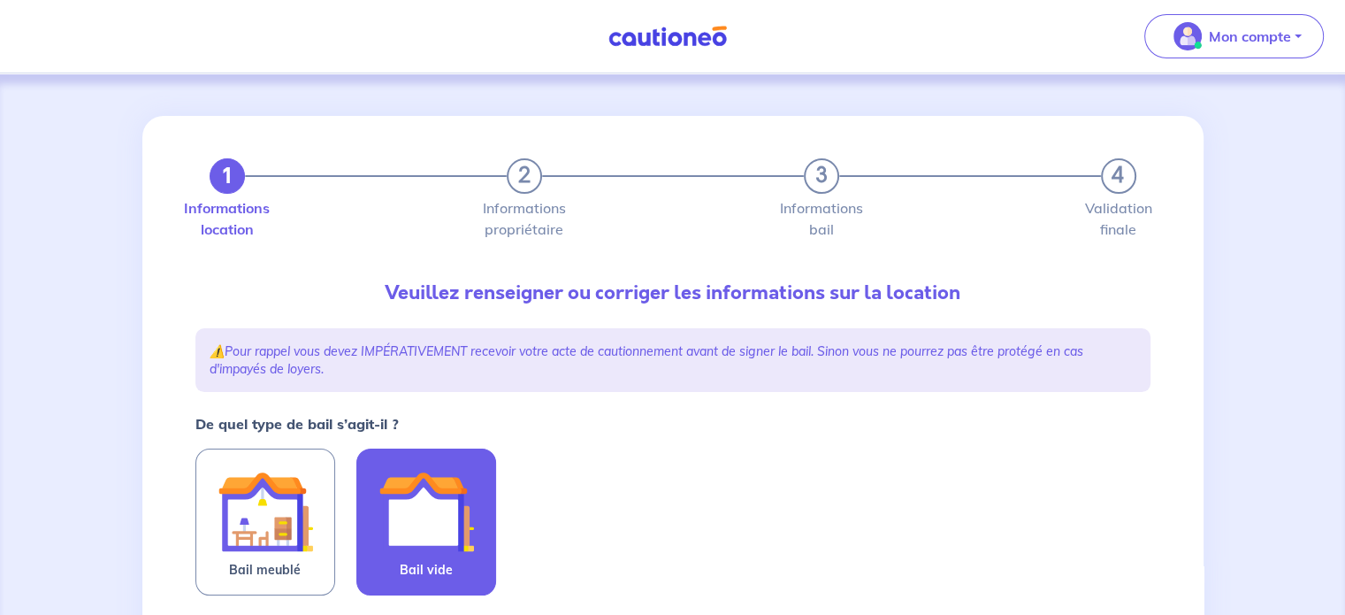
click at [410, 507] on img at bounding box center [427, 512] width 96 height 96
click at [0, 0] on input "Bail vide" at bounding box center [0, 0] width 0 height 0
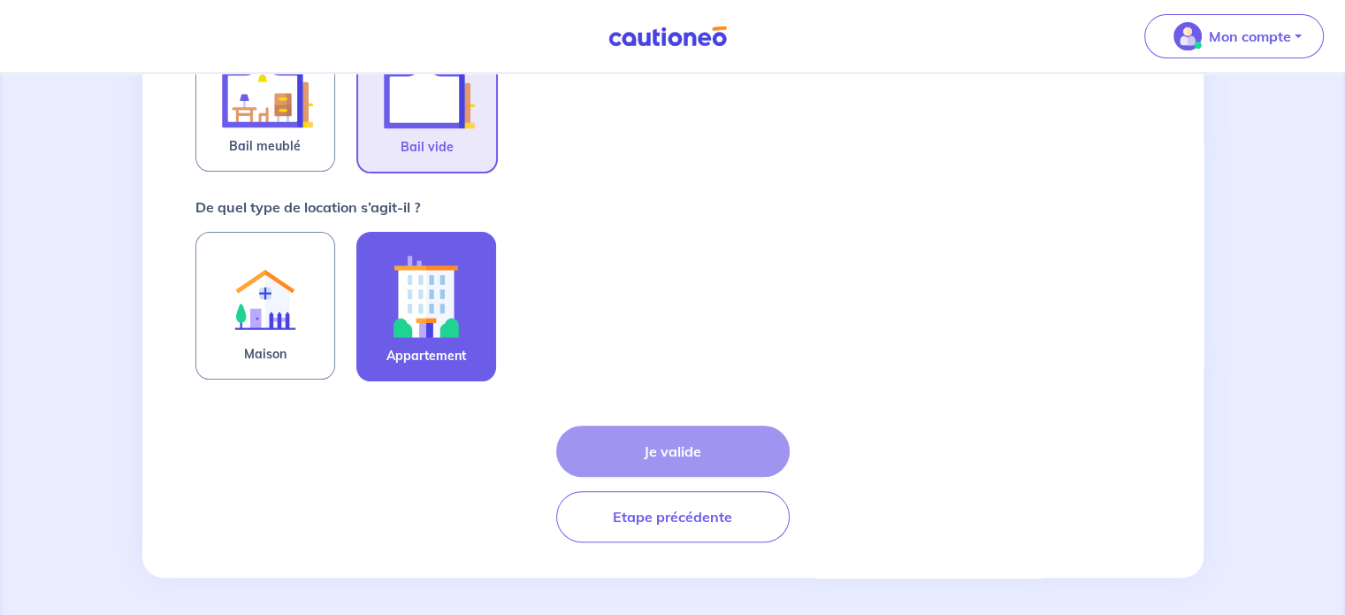
click at [440, 329] on img at bounding box center [427, 296] width 96 height 98
click at [0, 0] on input "Appartement" at bounding box center [0, 0] width 0 height 0
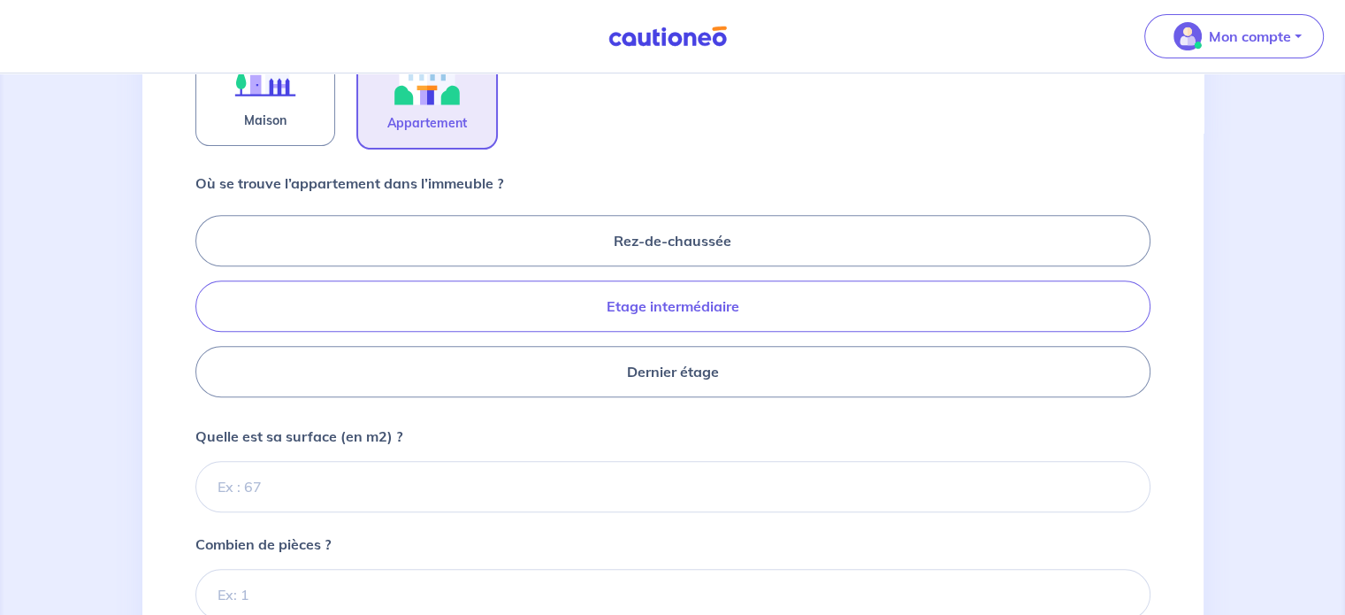
click at [486, 287] on label "Etage intermédiaire" at bounding box center [672, 305] width 955 height 51
click at [207, 300] on input "Etage intermédiaire" at bounding box center [200, 305] width 11 height 11
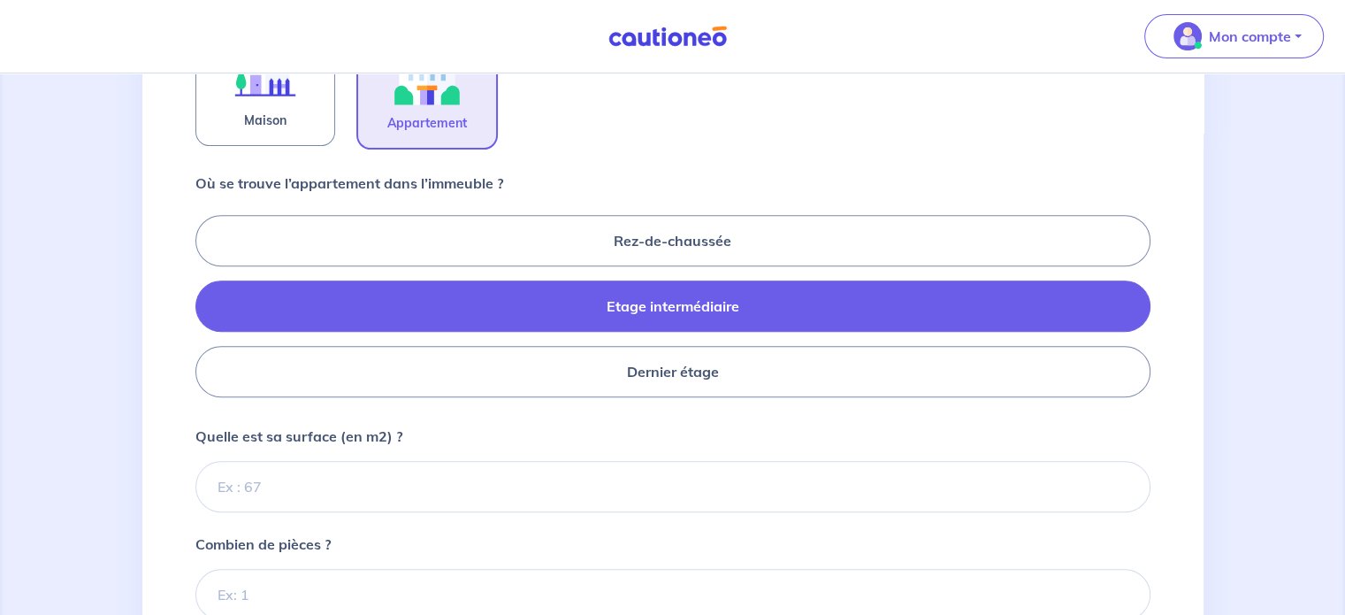
radio input "true"
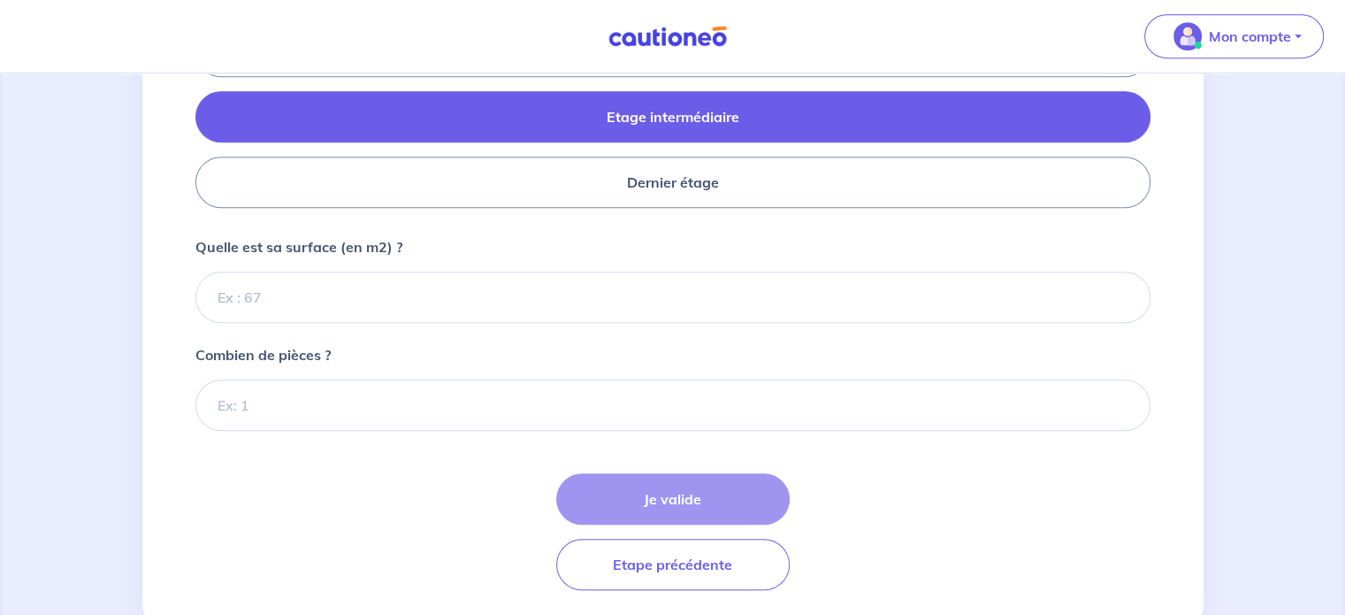
scroll to position [861, 0]
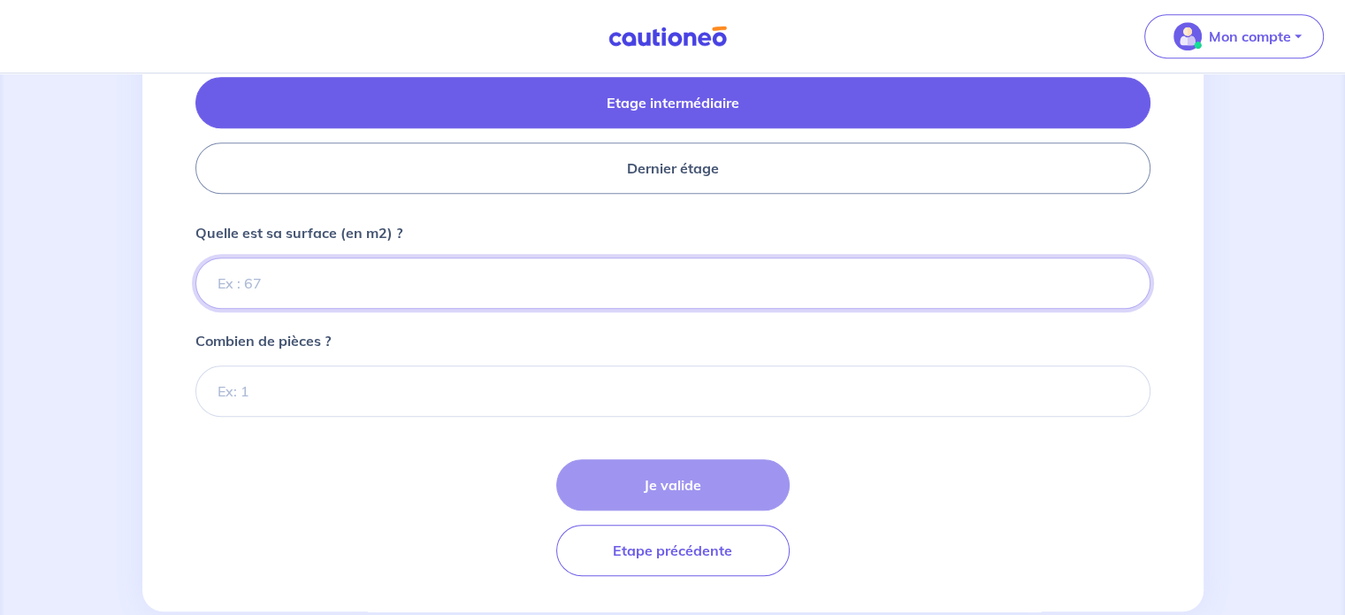
click at [410, 274] on input "Quelle est sa surface (en m2) ?" at bounding box center [672, 282] width 955 height 51
type input "84"
type input "84.9"
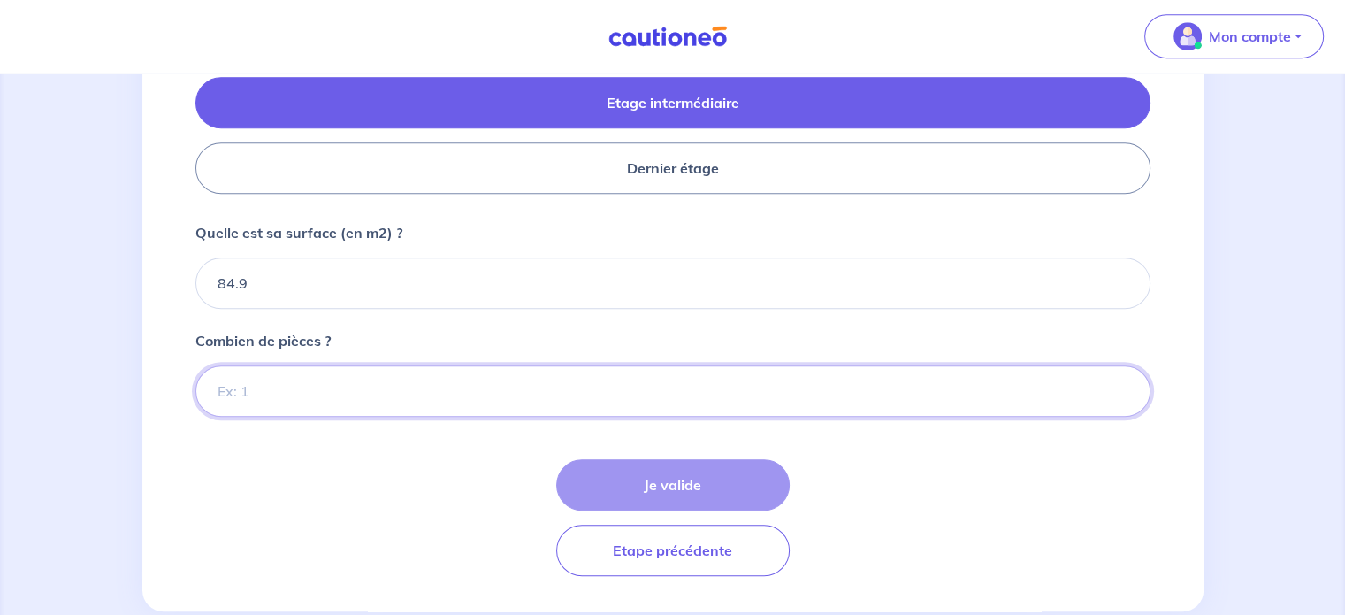
click at [362, 395] on input "Combien de pièces ?" at bounding box center [672, 390] width 955 height 51
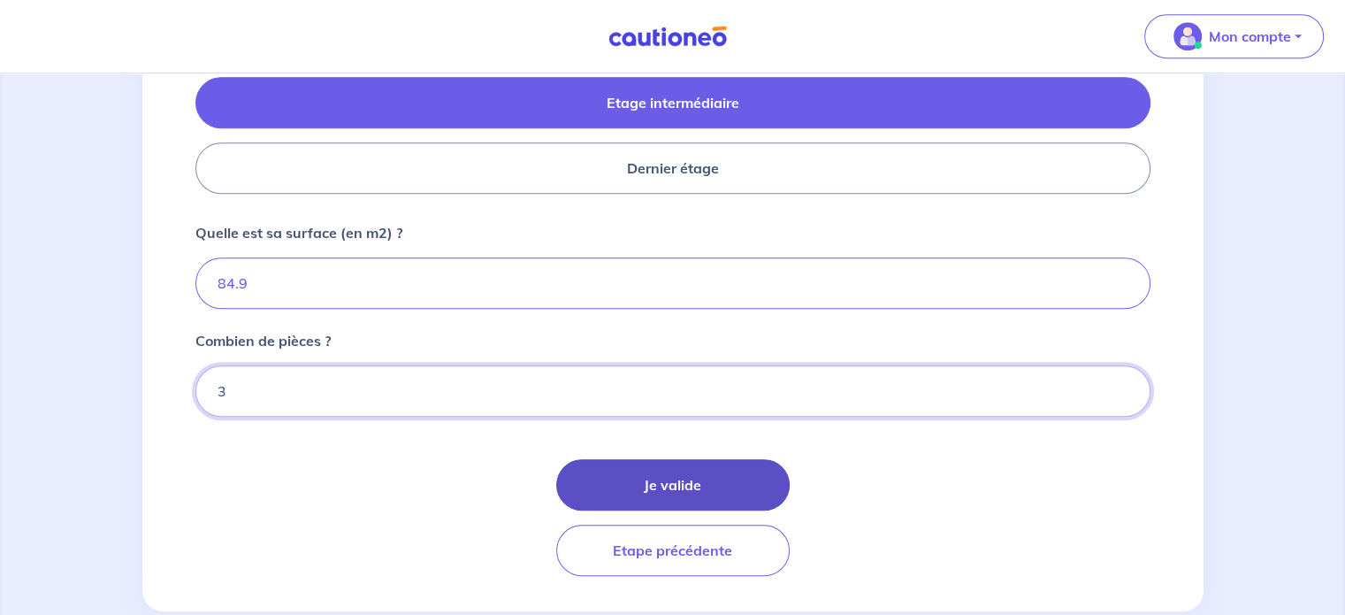
type input "3"
click at [719, 488] on button "Je valide" at bounding box center [673, 484] width 234 height 51
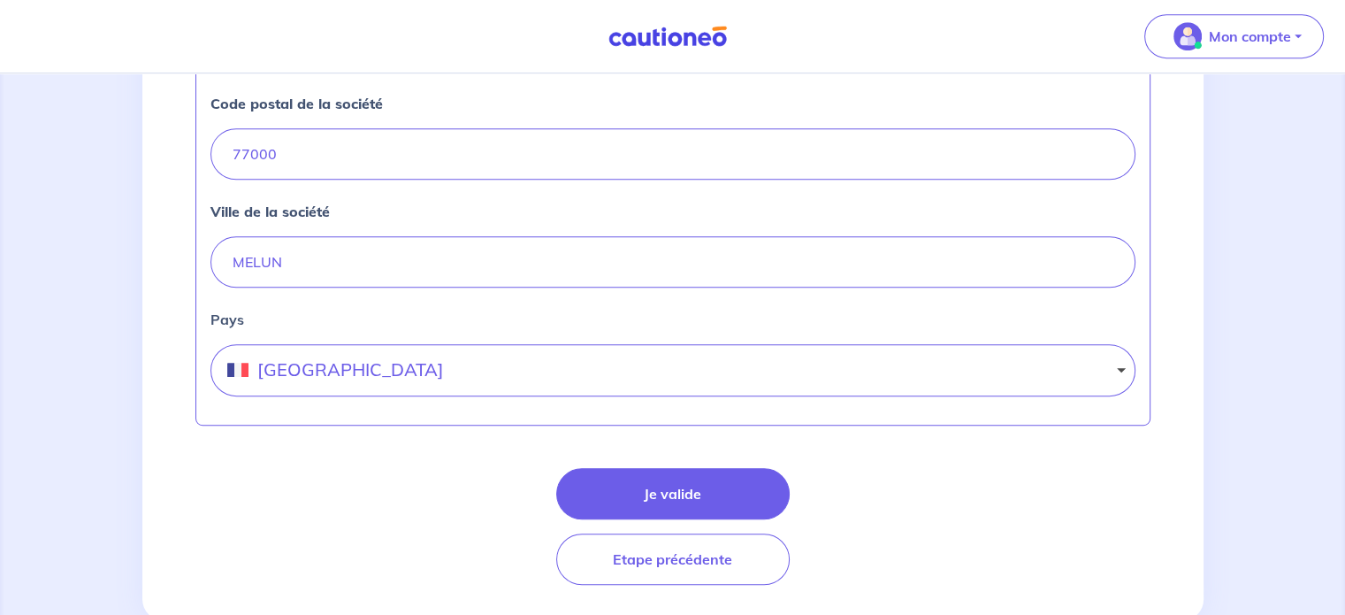
scroll to position [881, 0]
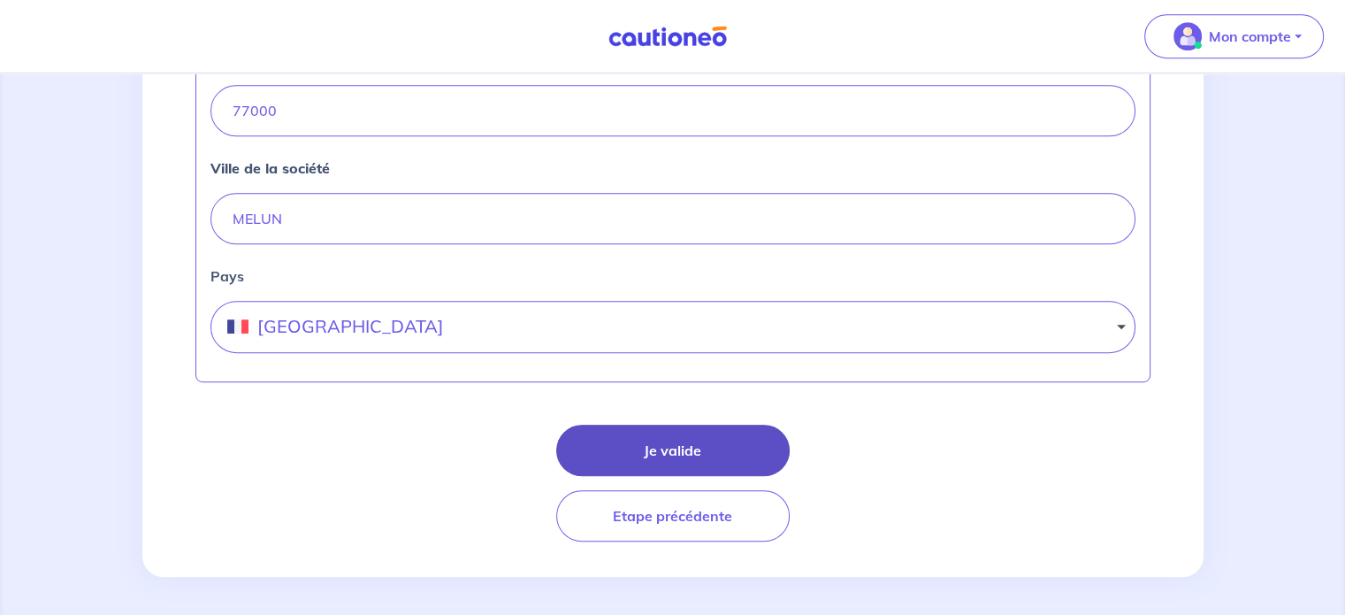
click at [703, 460] on button "Je valide" at bounding box center [673, 450] width 234 height 51
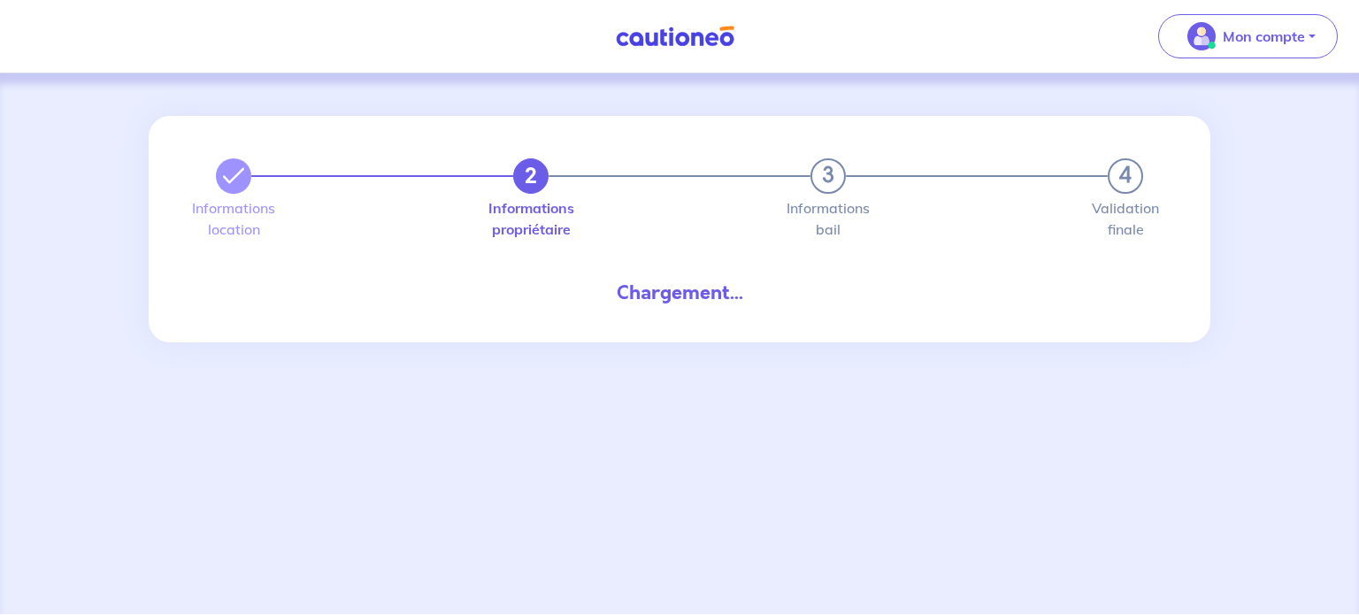
select select "FR"
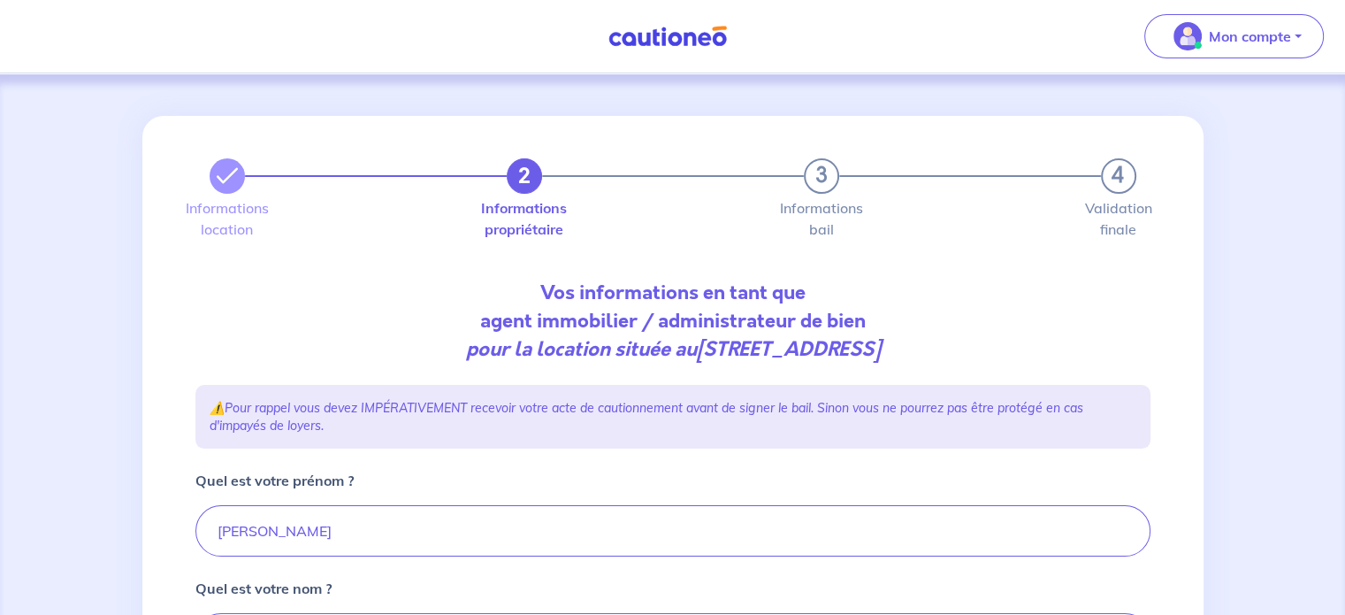
scroll to position [499, 0]
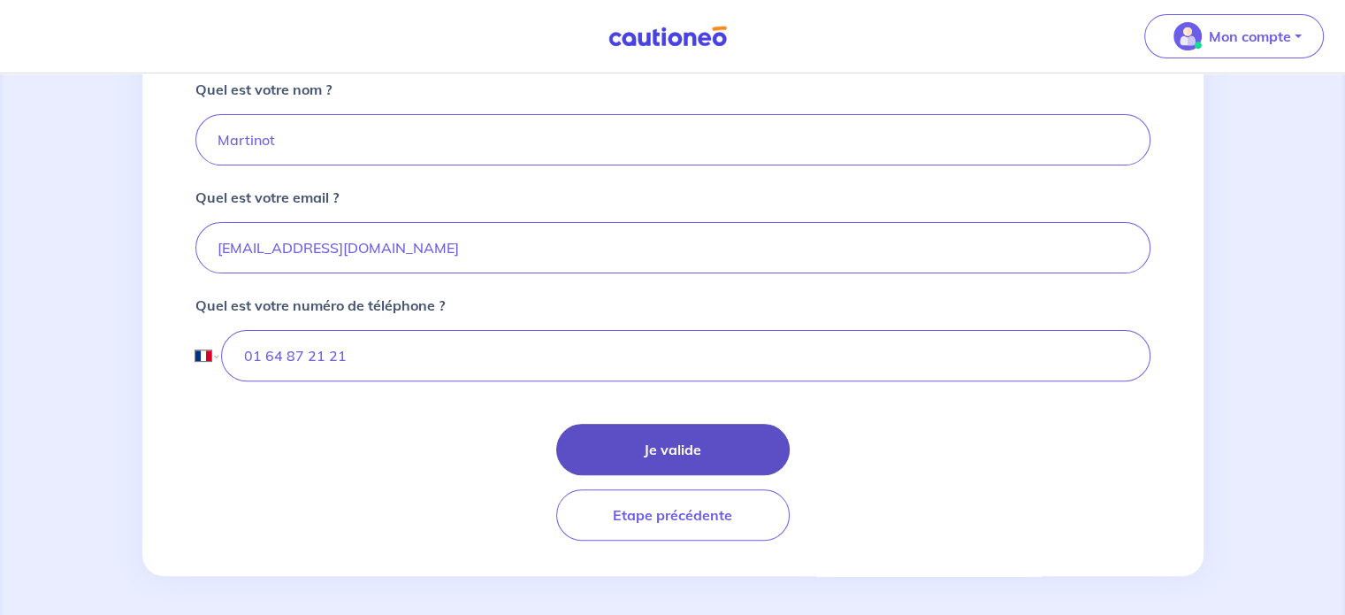
click at [613, 440] on button "Je valide" at bounding box center [673, 449] width 234 height 51
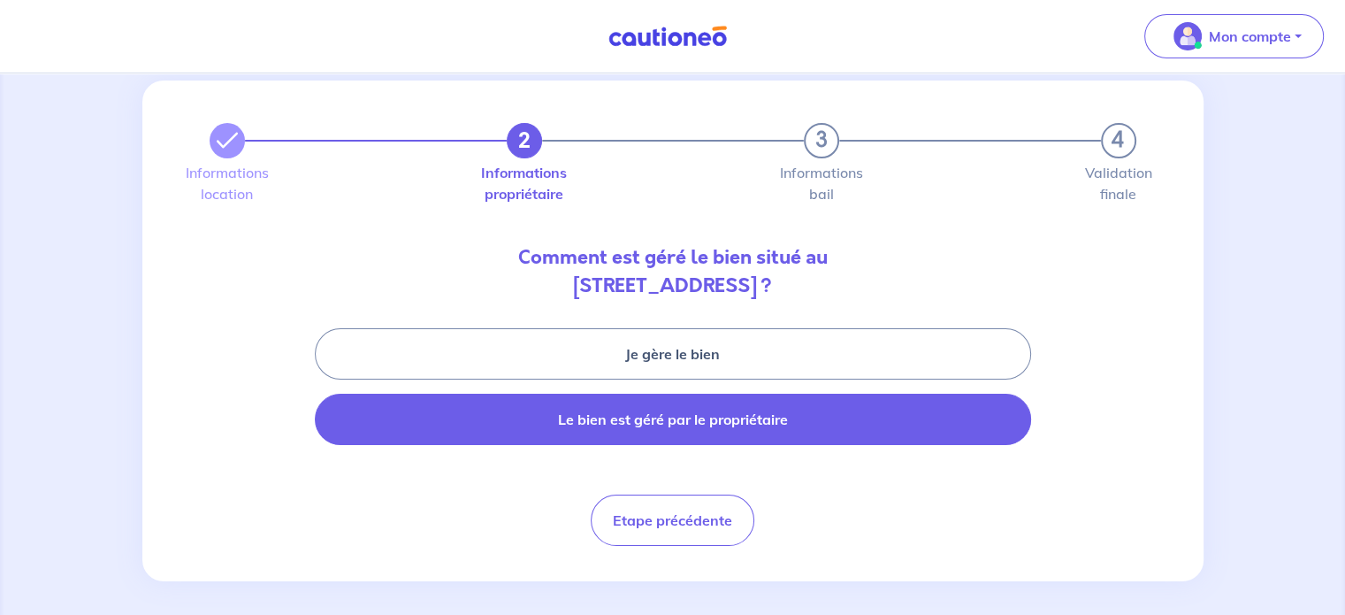
scroll to position [42, 0]
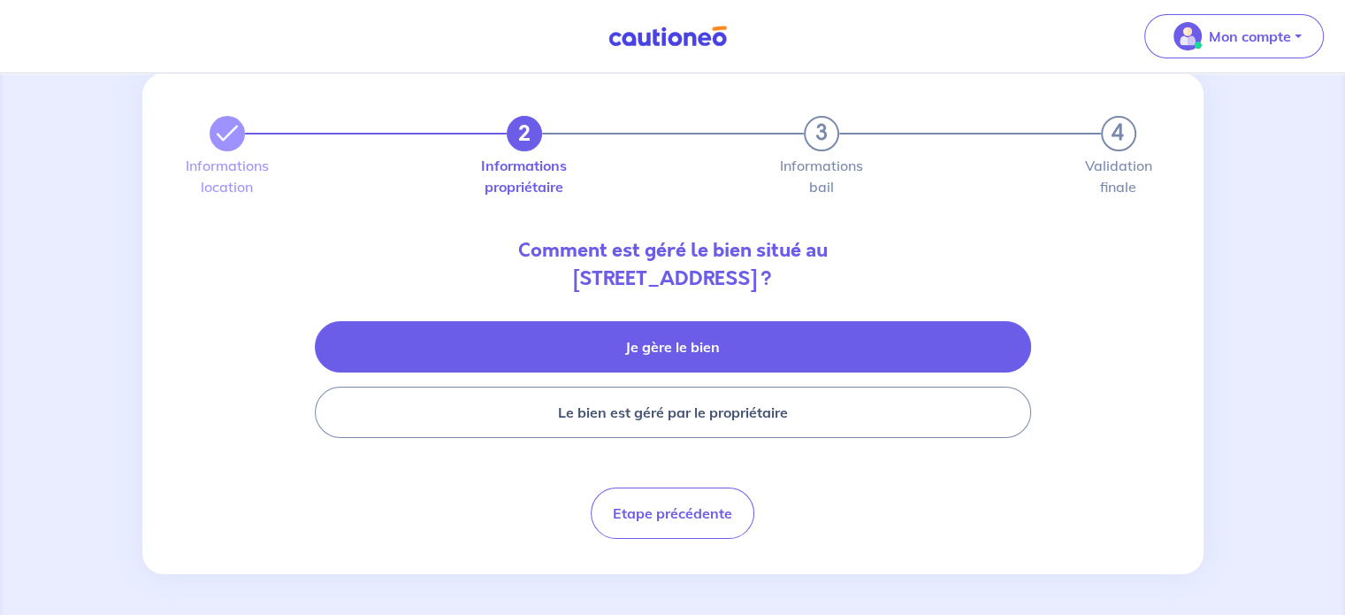
click at [652, 333] on button "Je gère le bien" at bounding box center [673, 346] width 716 height 51
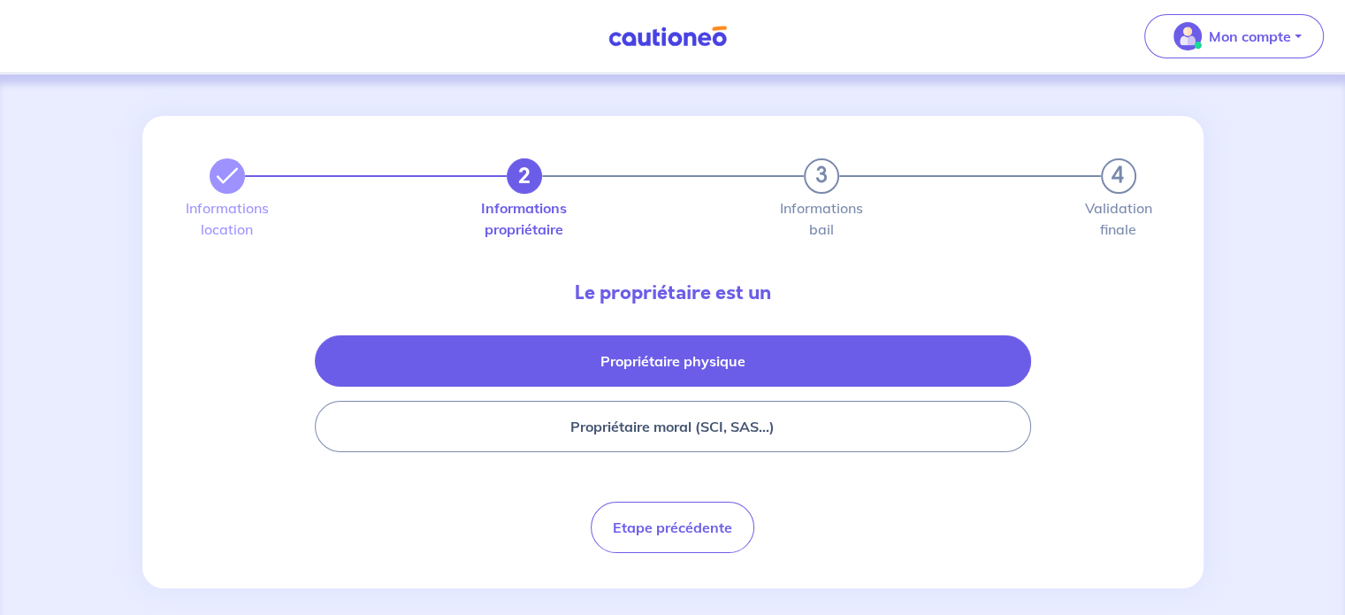
click at [643, 369] on button "Propriétaire physique" at bounding box center [673, 360] width 716 height 51
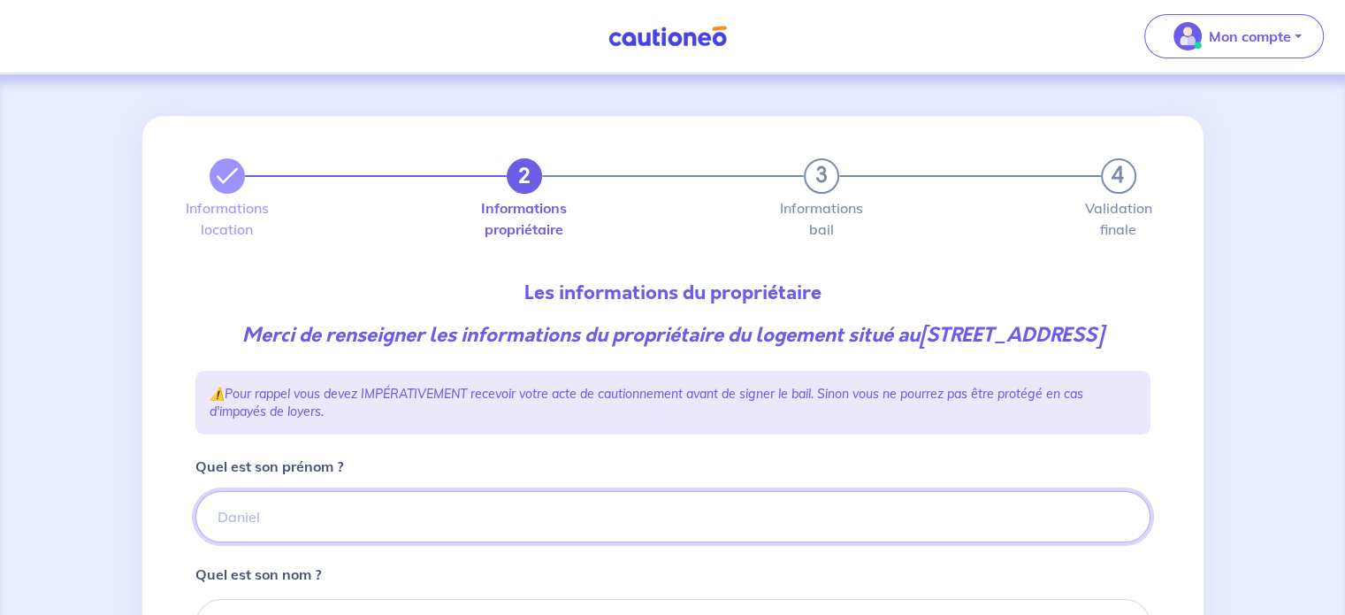
click at [418, 542] on input "Quel est son prénom ?" at bounding box center [672, 516] width 955 height 51
paste input "[PERSON_NAME], [PERSON_NAME]"
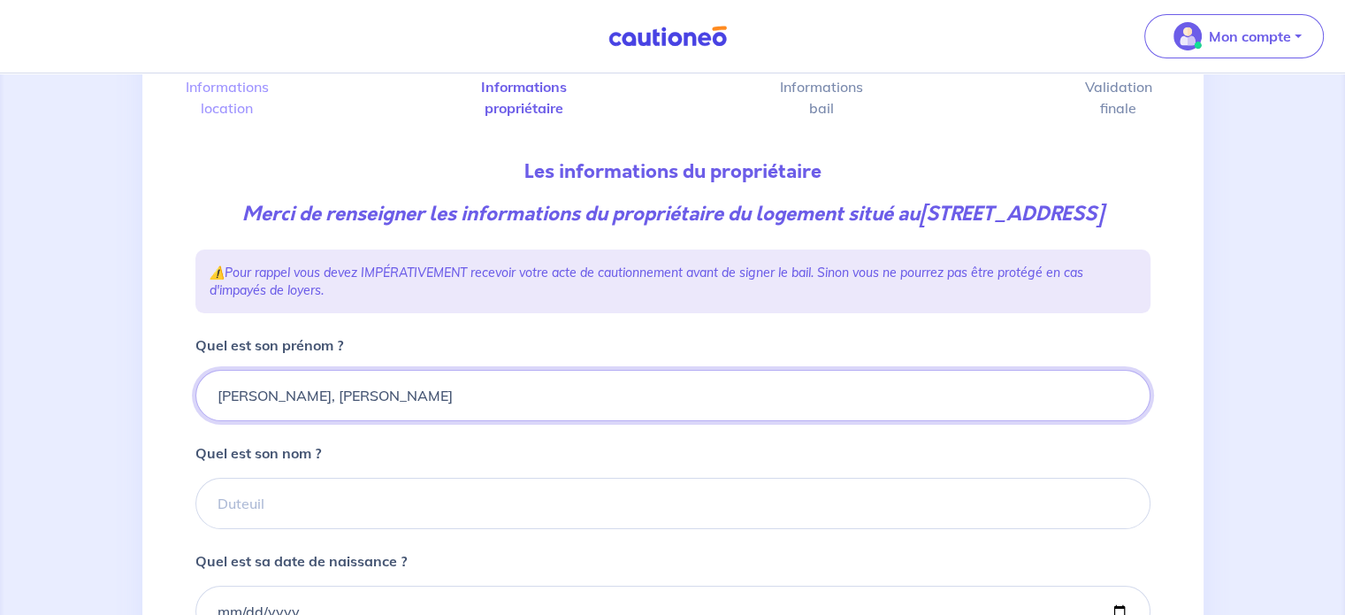
scroll to position [172, 0]
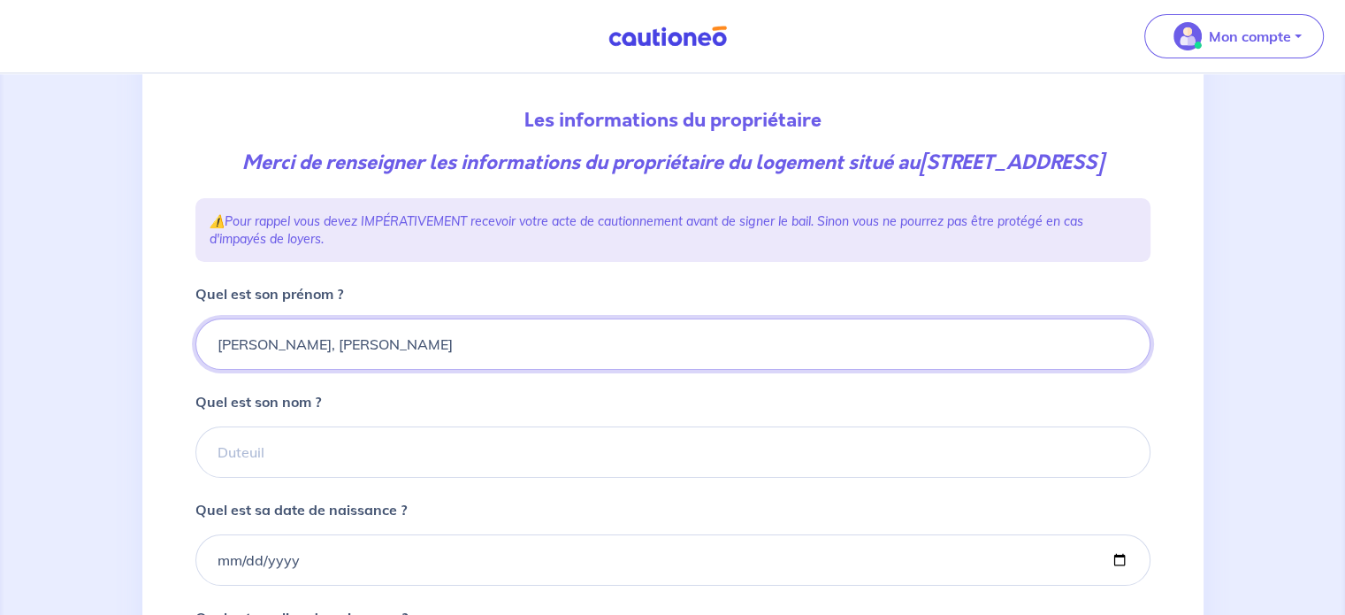
drag, startPoint x: 276, startPoint y: 369, endPoint x: 191, endPoint y: 372, distance: 85.0
click at [191, 372] on div "2 3 4 Informations location Informations propriétaire Informations bail Validat…" at bounding box center [673, 408] width 977 height 931
type input "[PERSON_NAME], [PERSON_NAME]"
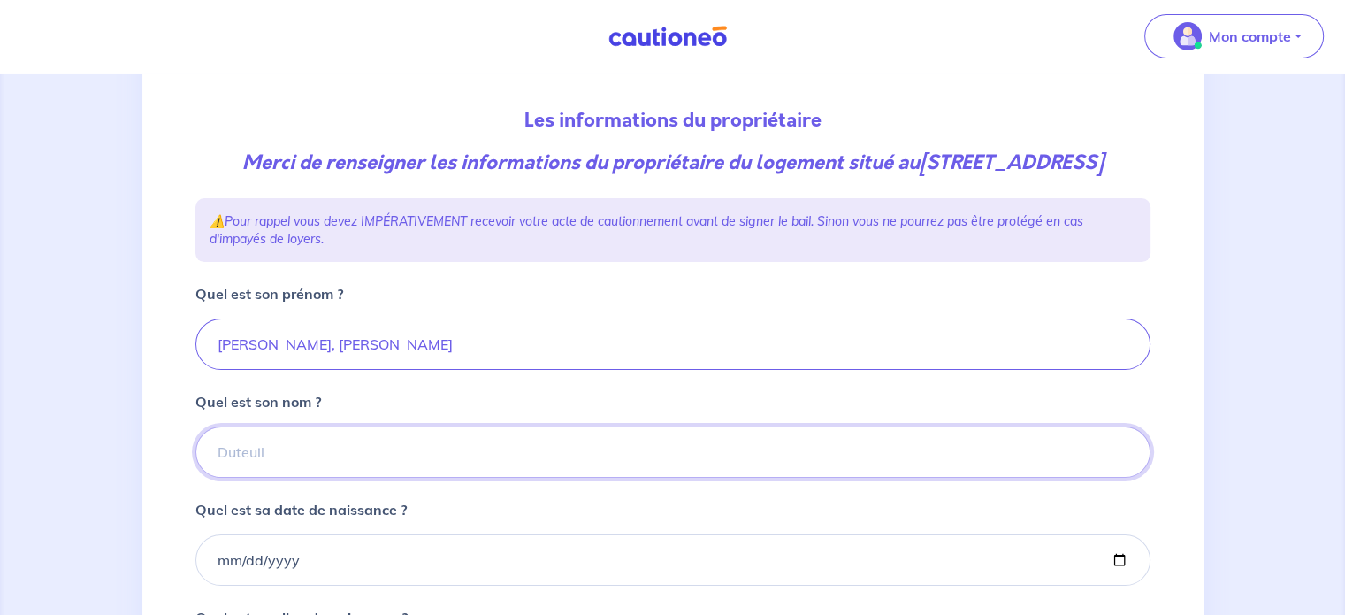
click at [271, 478] on input "Quel est son nom ?" at bounding box center [672, 451] width 955 height 51
paste input "OSANGE"
type input "OSANGE"
click at [279, 370] on input "[PERSON_NAME], [PERSON_NAME]" at bounding box center [672, 343] width 955 height 51
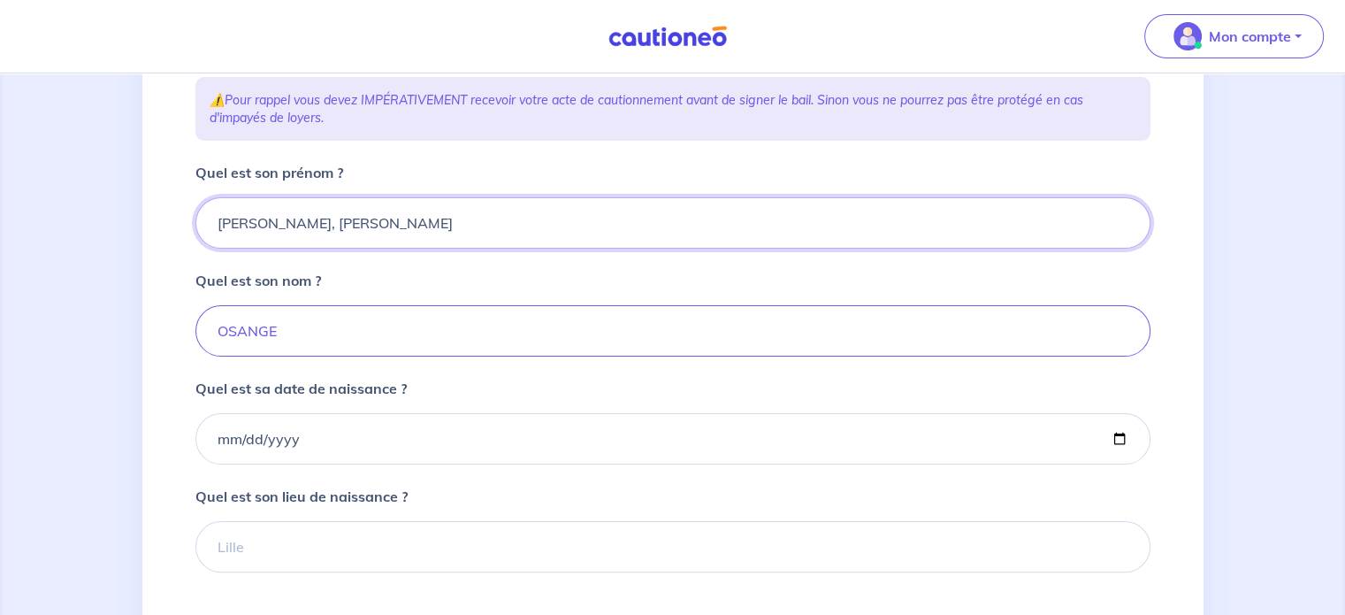
scroll to position [303, 0]
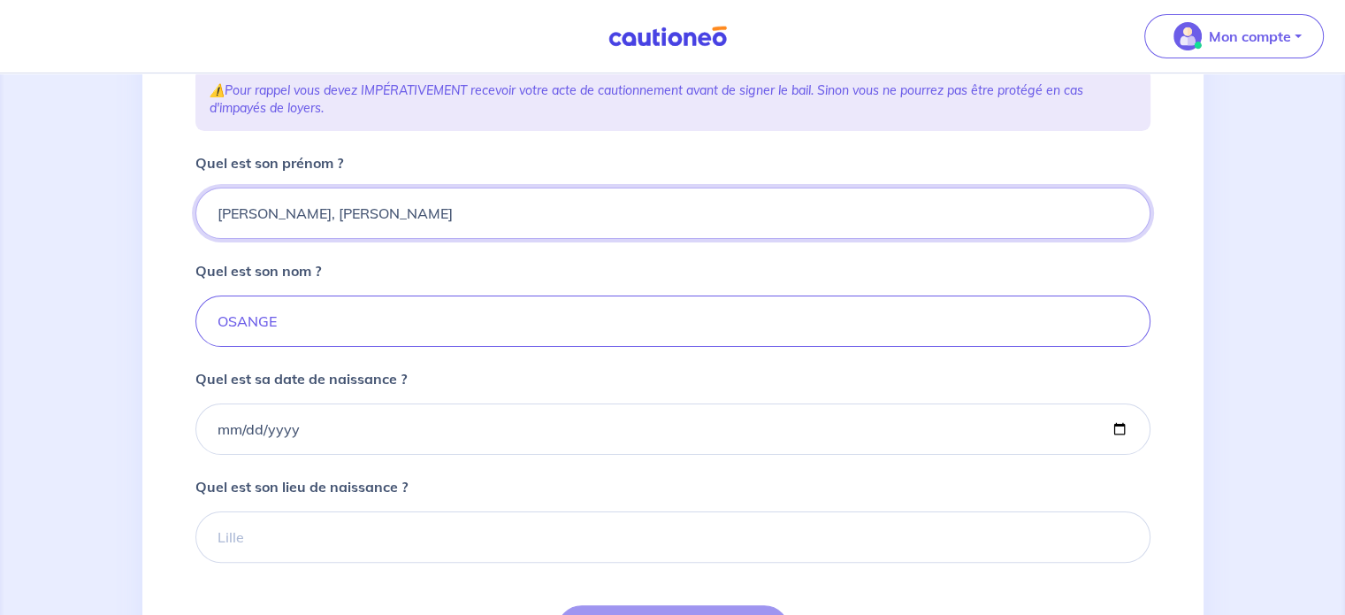
type input "[PERSON_NAME], [PERSON_NAME]"
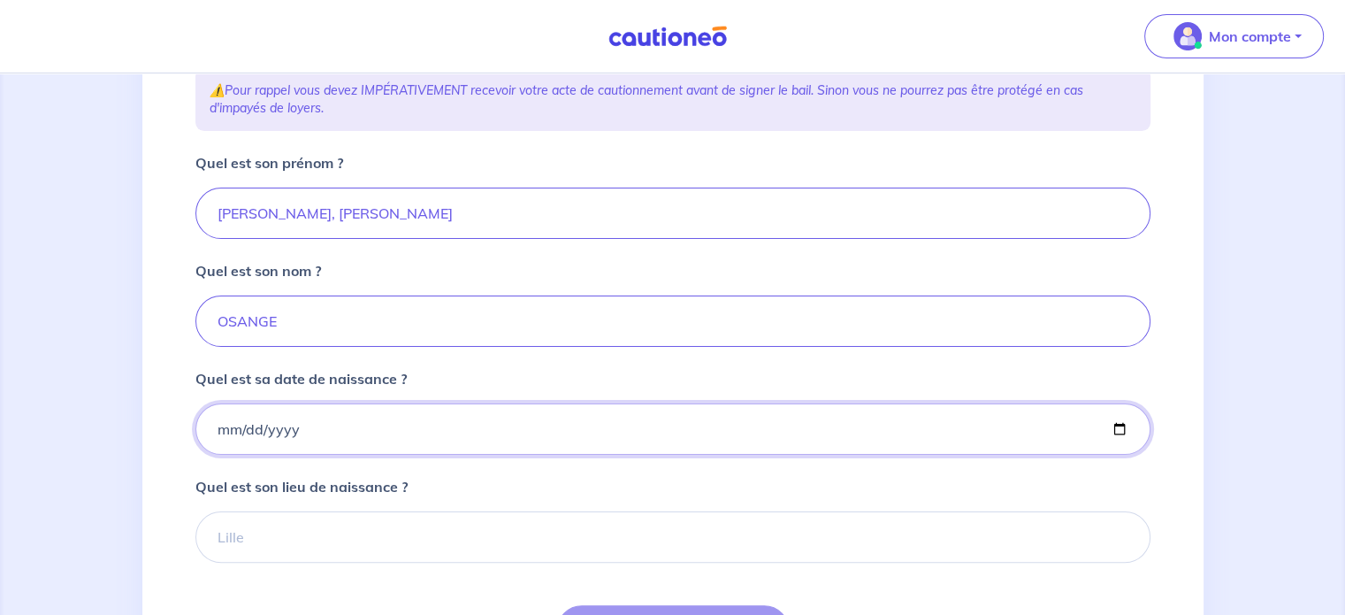
click at [219, 455] on input "Quel est sa date de naissance ?" at bounding box center [672, 428] width 955 height 51
type input "[DATE]"
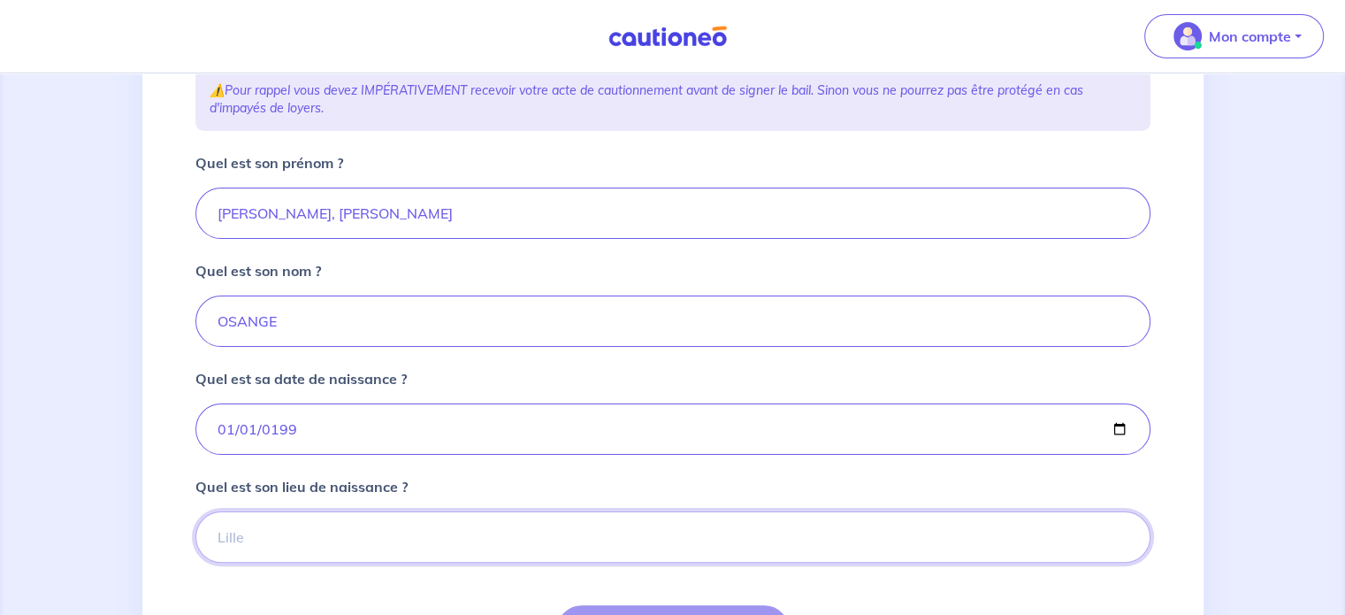
click at [248, 558] on input "Quel est son lieu de naissance ?" at bounding box center [672, 536] width 955 height 51
type input "NC"
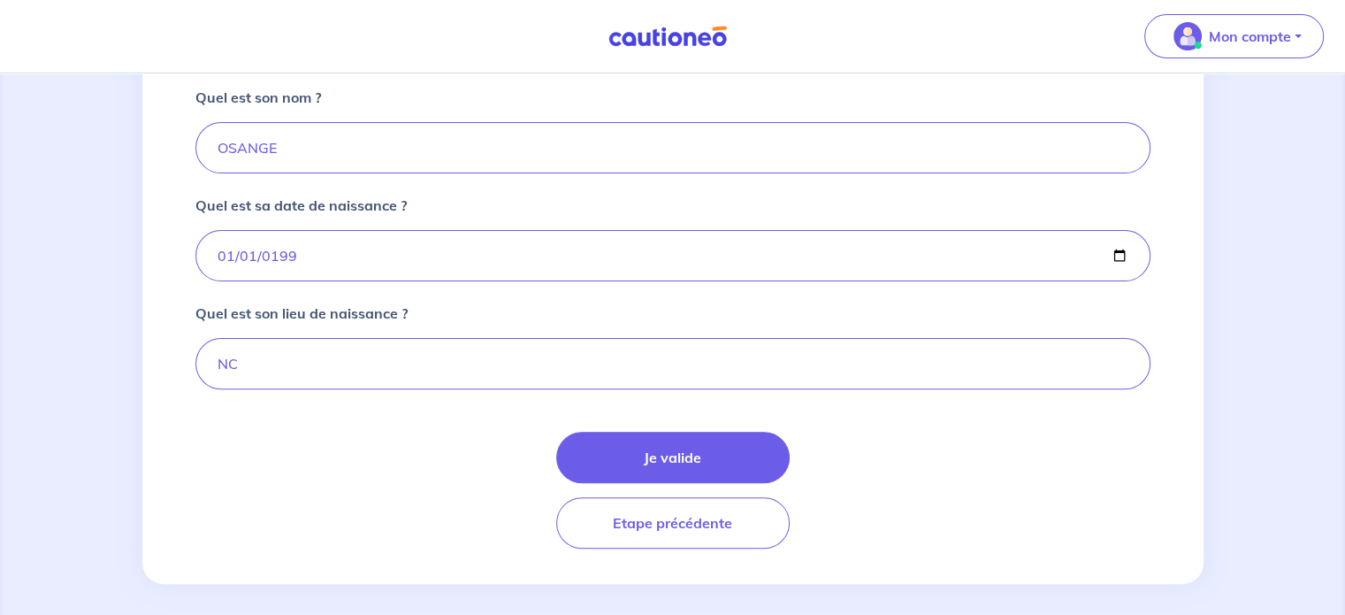
scroll to position [513, 0]
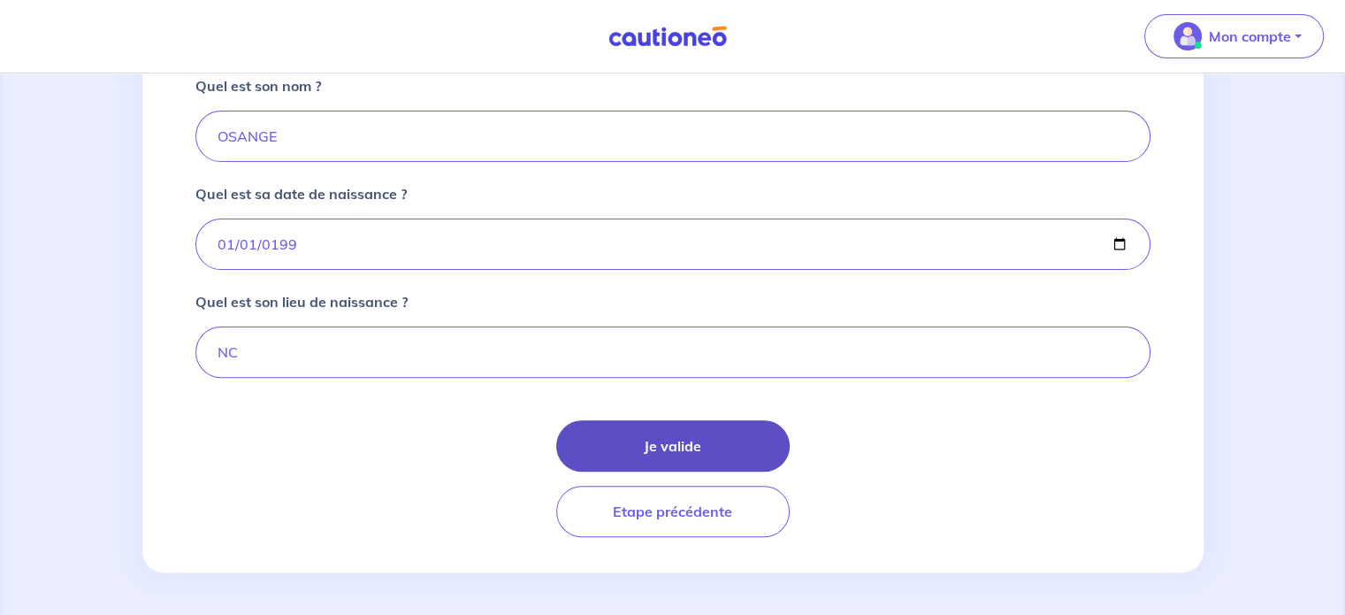
click at [618, 434] on button "Je valide" at bounding box center [673, 445] width 234 height 51
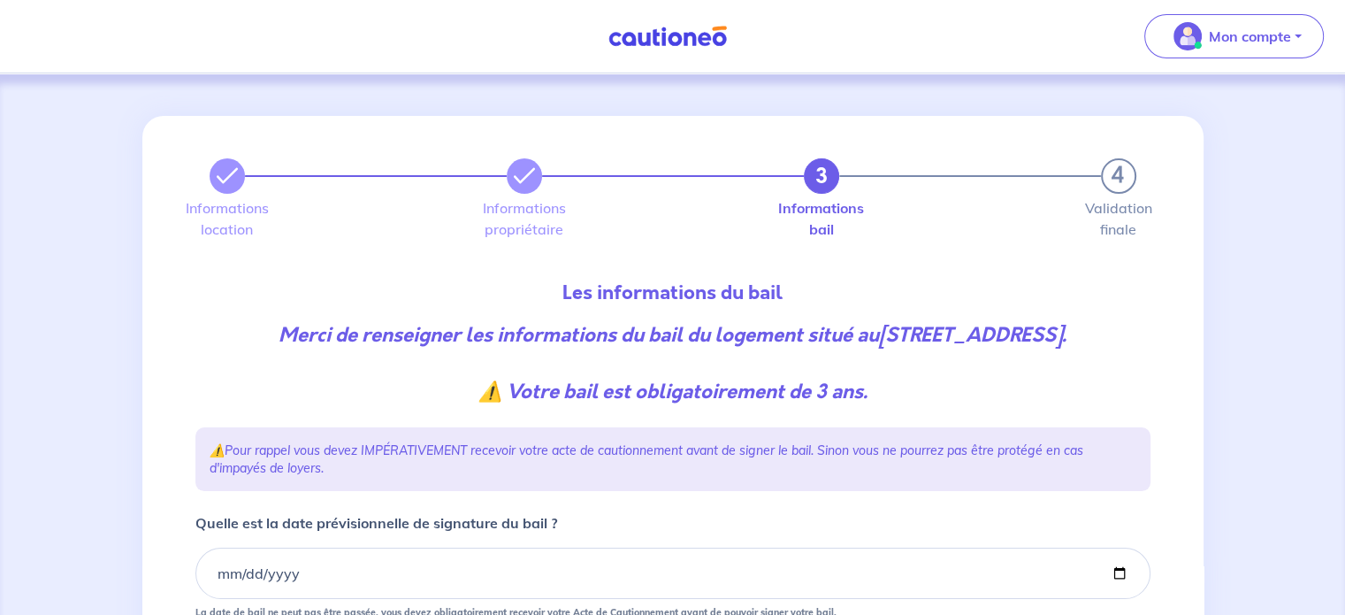
scroll to position [267, 0]
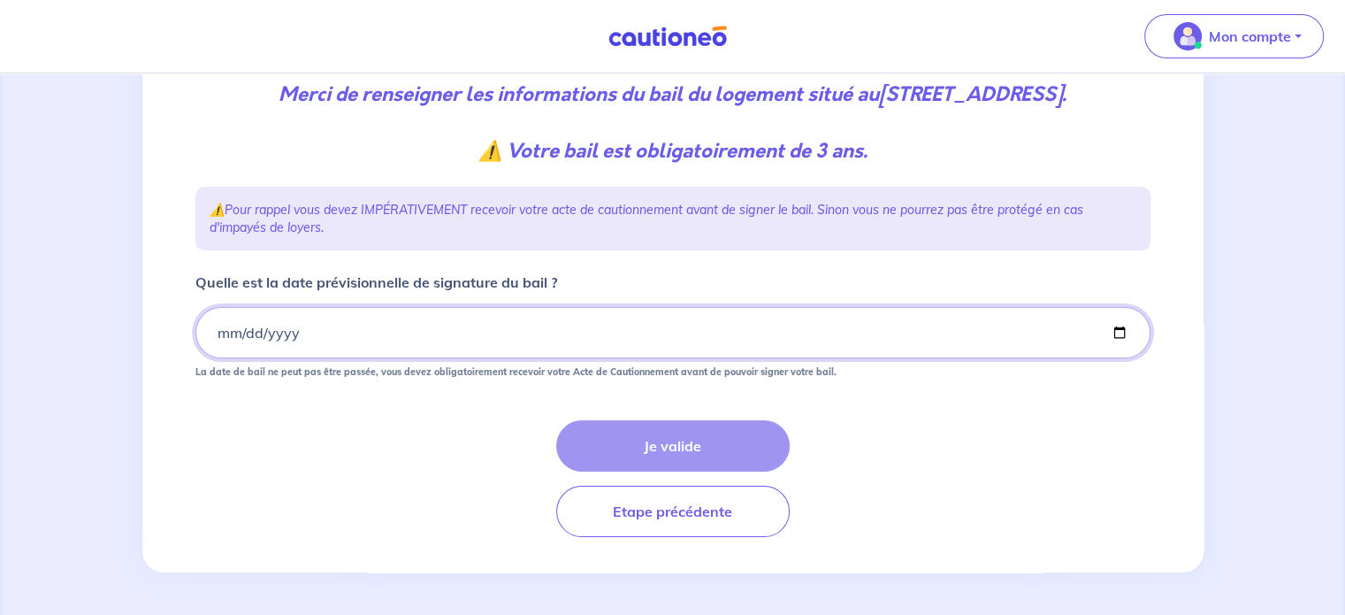
click at [215, 333] on input "Quelle est la date prévisionnelle de signature du bail ?" at bounding box center [672, 332] width 955 height 51
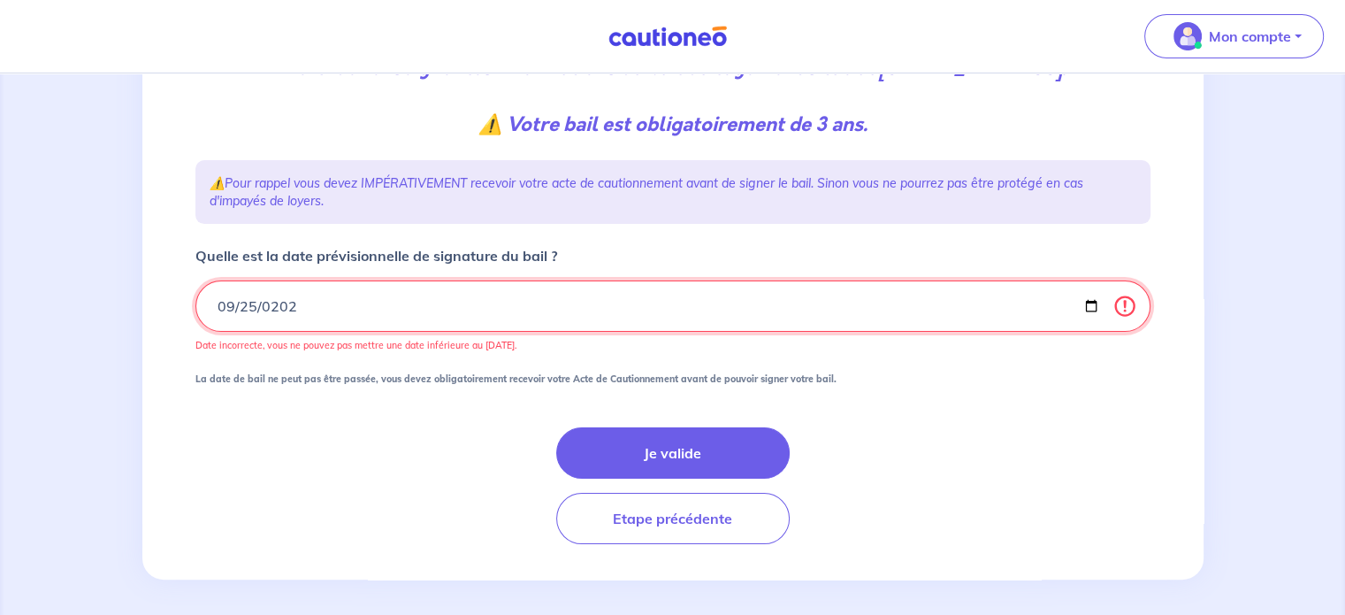
type input "[DATE]"
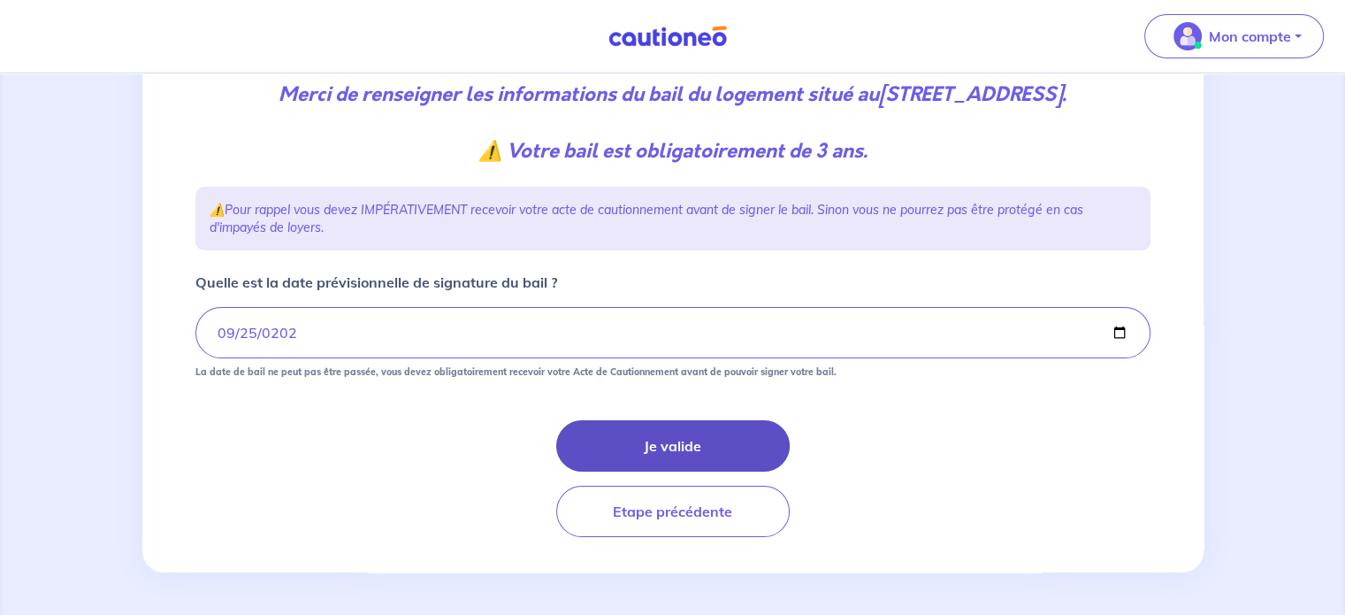
click at [601, 451] on button "Je valide" at bounding box center [673, 445] width 234 height 51
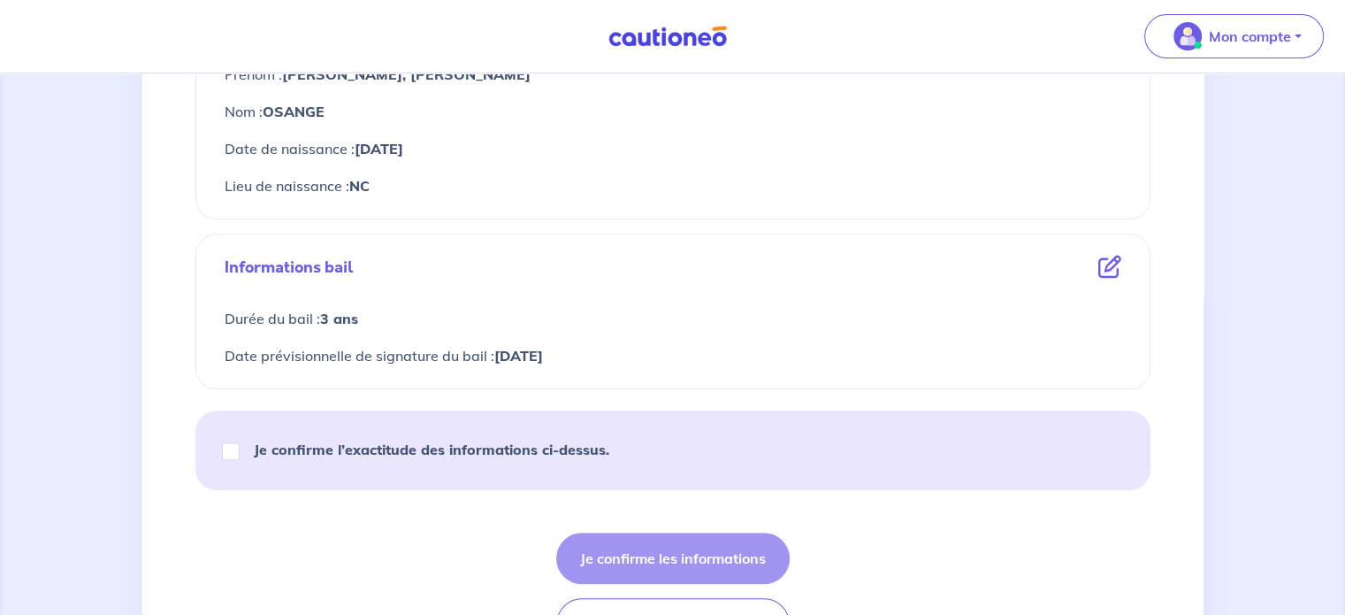
scroll to position [829, 0]
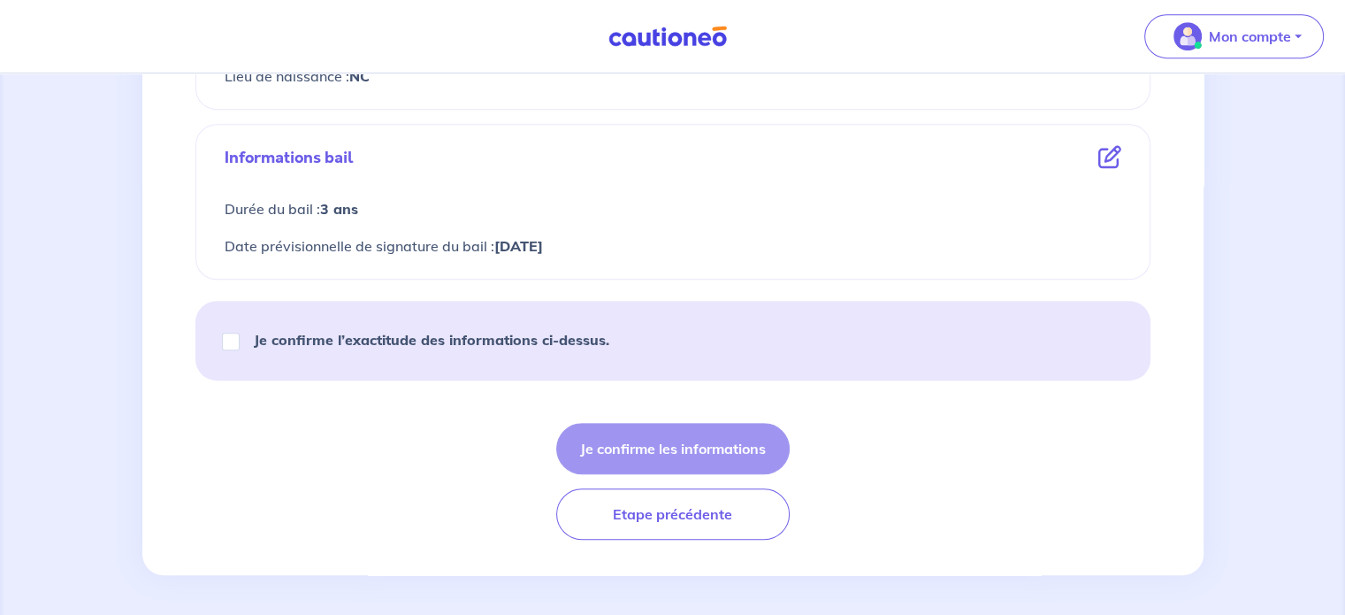
click at [407, 345] on strong "Je confirme l’exactitude des informations ci-dessus." at bounding box center [432, 340] width 356 height 18
click at [240, 345] on input "Je confirme l’exactitude des informations ci-dessus." at bounding box center [231, 342] width 18 height 18
checkbox input "true"
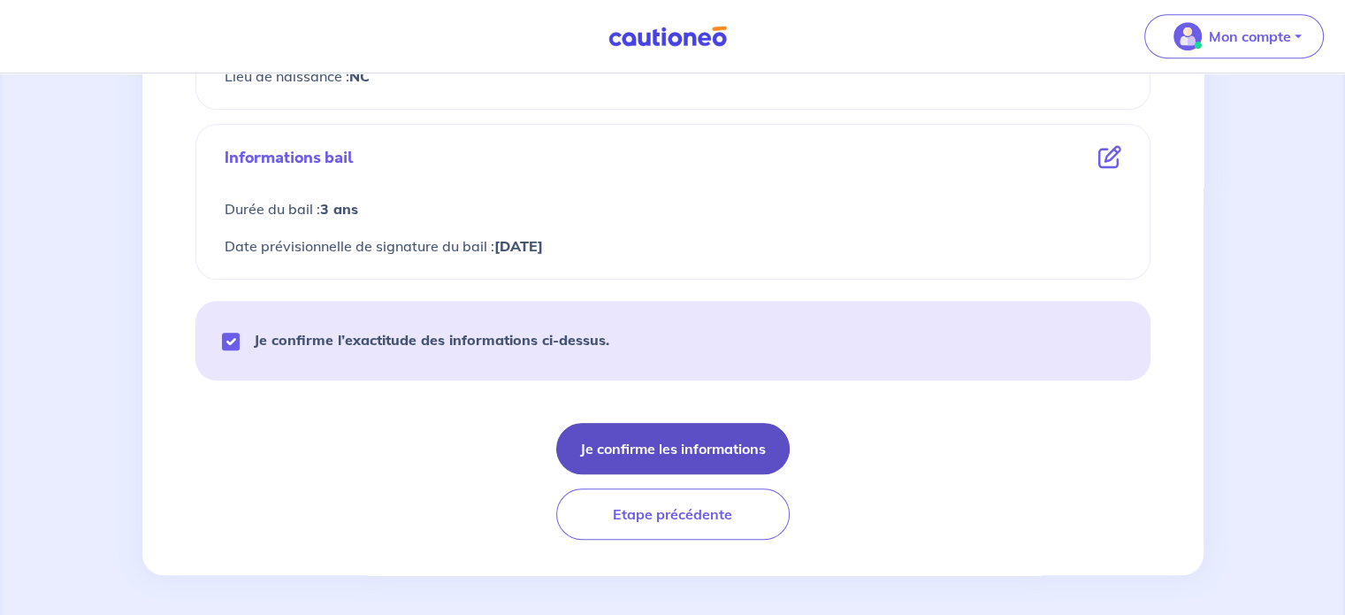
click at [599, 442] on button "Je confirme les informations" at bounding box center [673, 448] width 234 height 51
